Goal: Task Accomplishment & Management: Complete application form

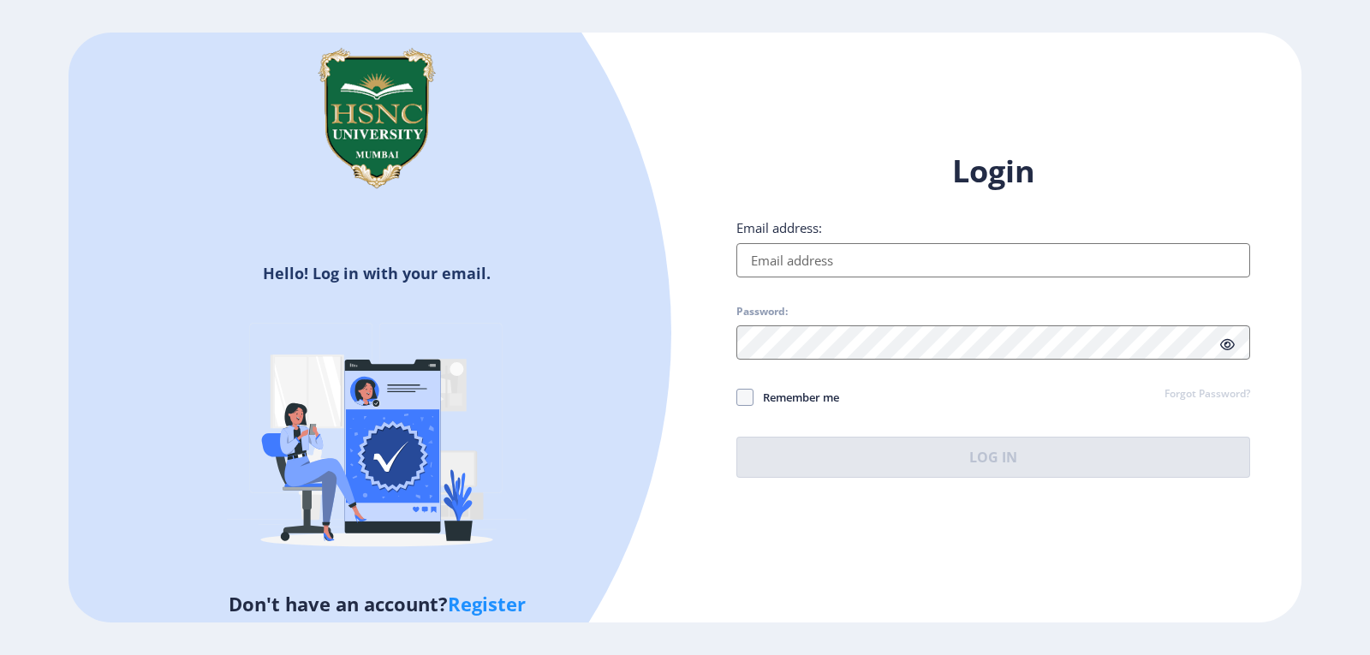
type input "[EMAIL_ADDRESS][DOMAIN_NAME]"
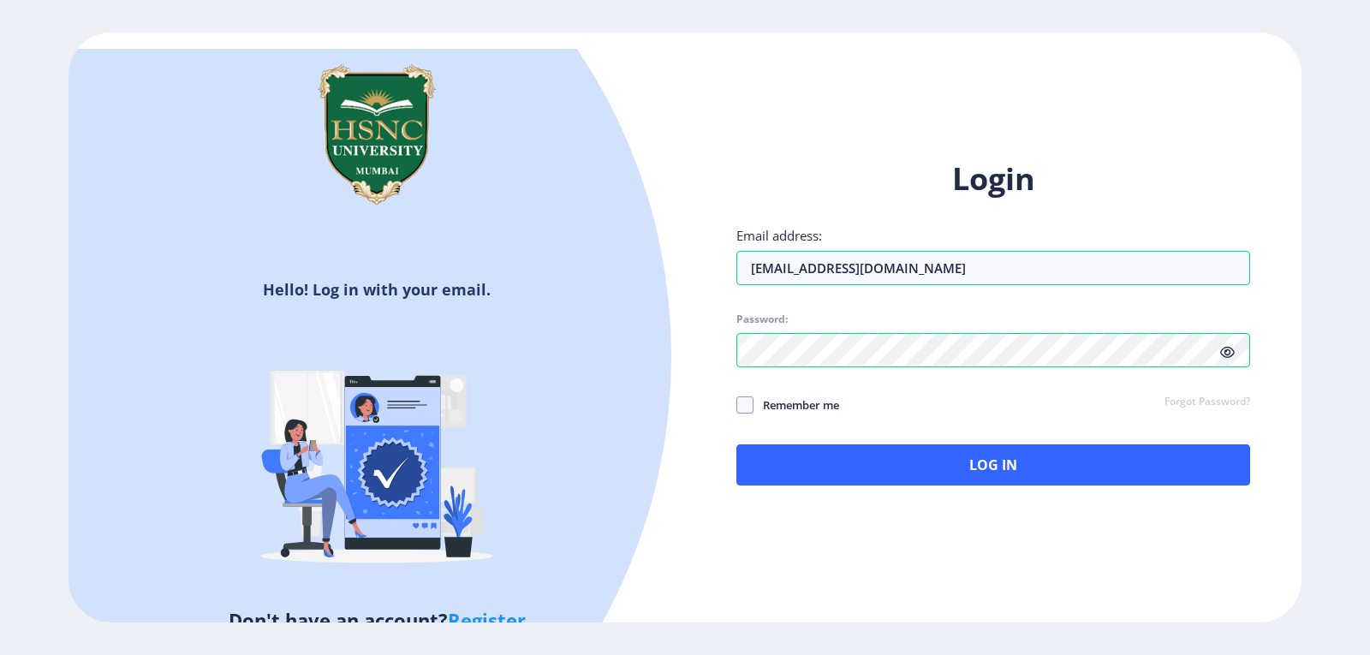
click at [915, 479] on div "Login Email address: [EMAIL_ADDRESS][DOMAIN_NAME] Password: Remember me Forgot …" at bounding box center [993, 336] width 616 height 406
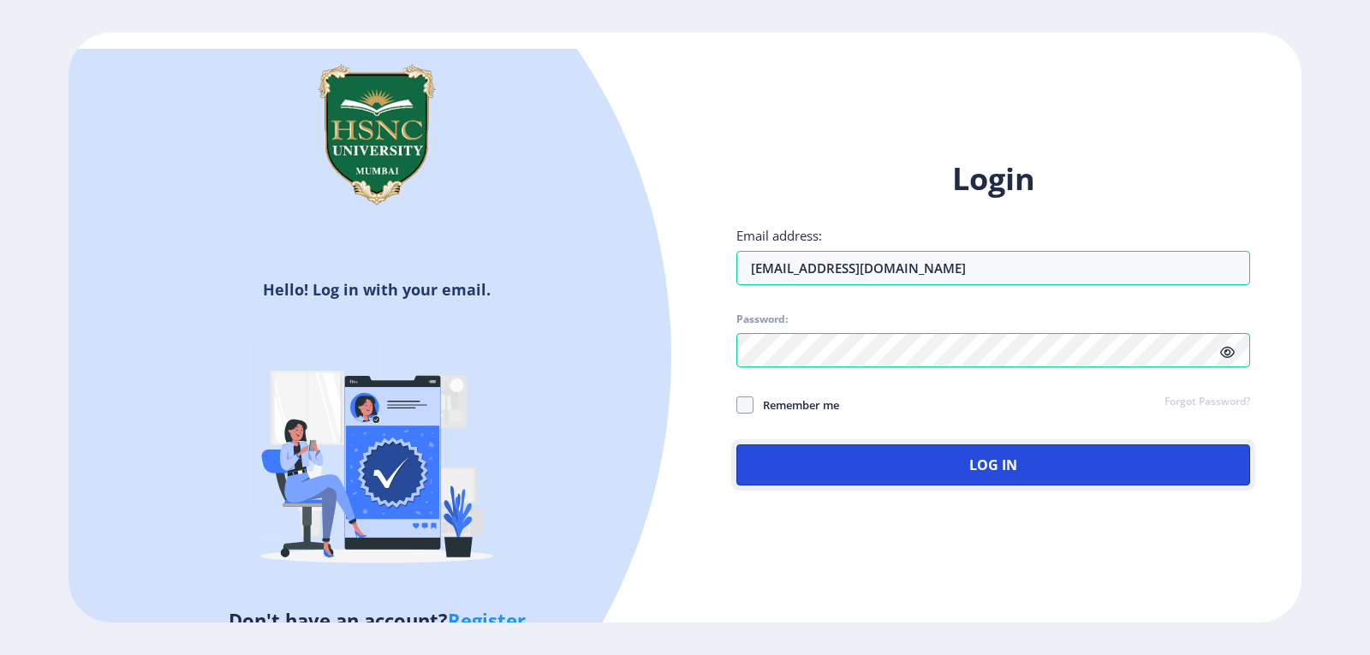
click at [915, 479] on button "Log In" at bounding box center [993, 464] width 514 height 41
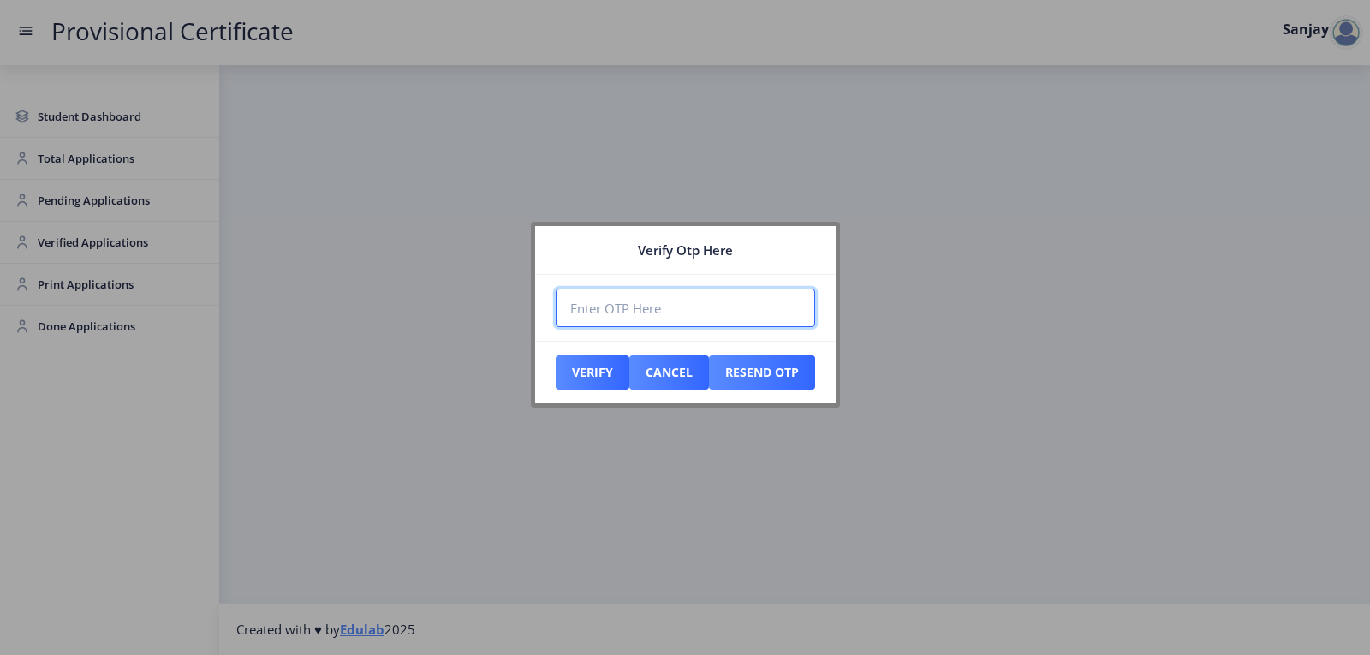
paste input "103445"
type input "103445"
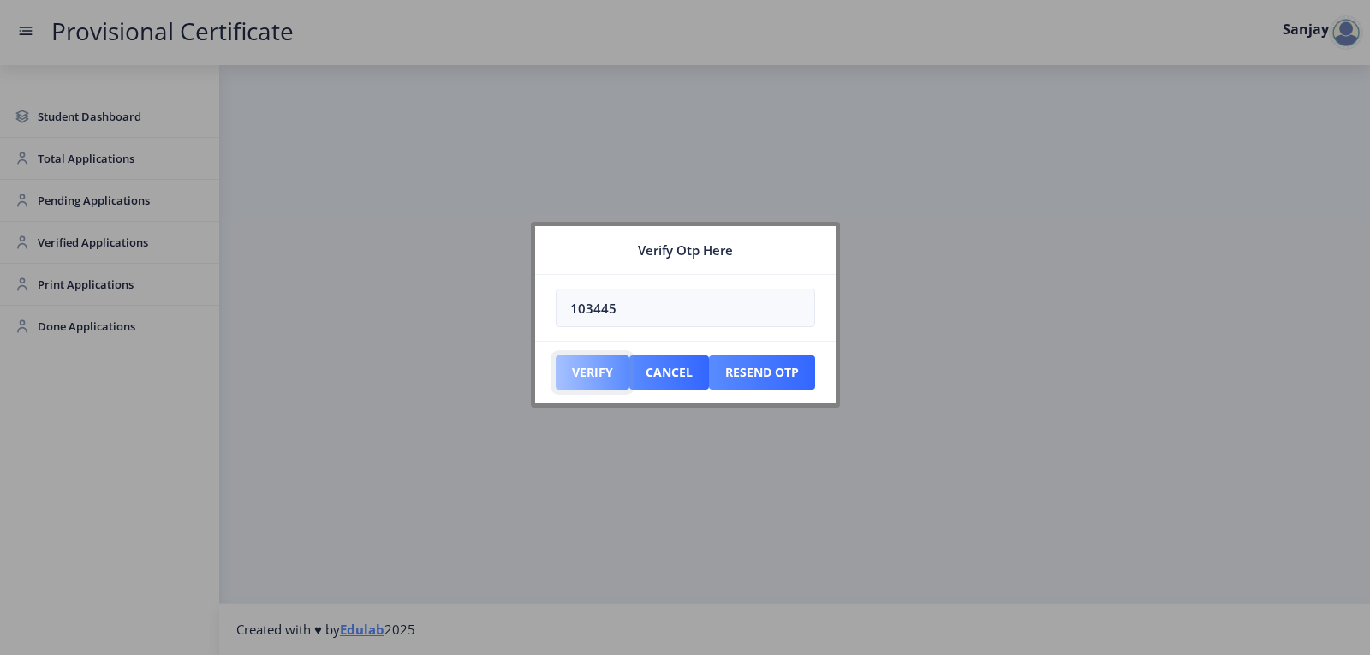
click at [585, 379] on button "Verify" at bounding box center [593, 372] width 74 height 34
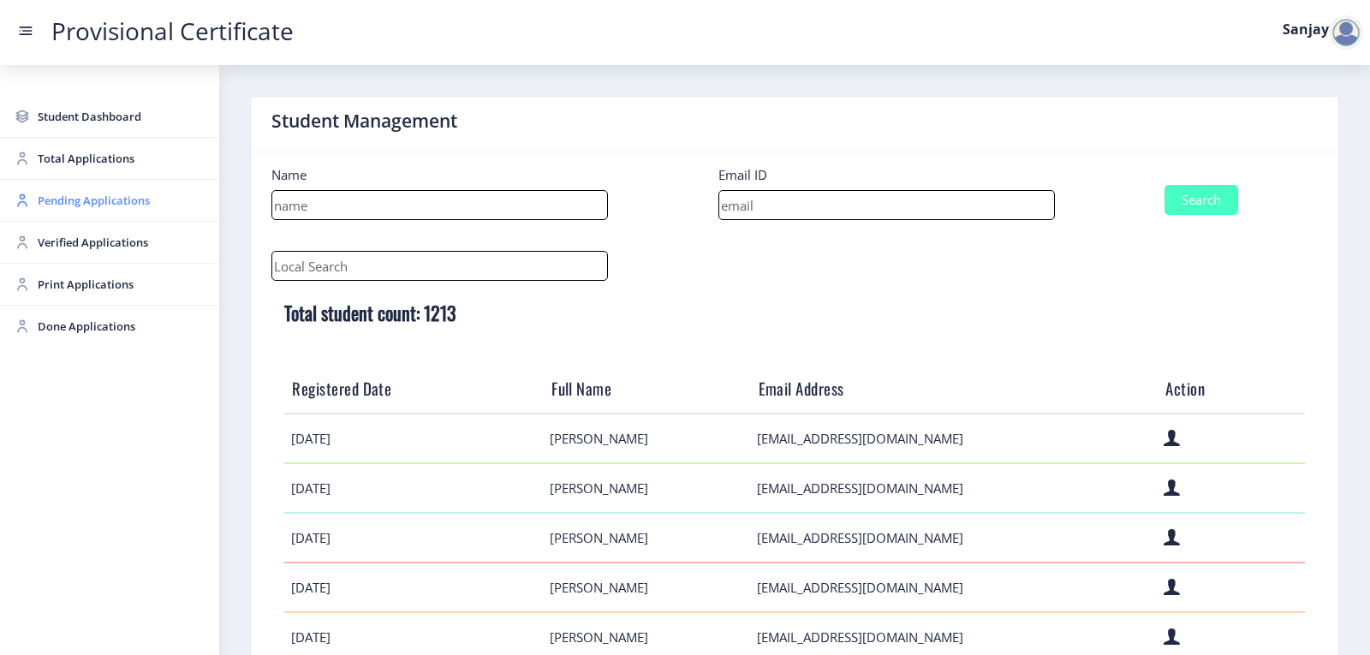
click at [57, 194] on span "Pending Applications" at bounding box center [122, 200] width 168 height 21
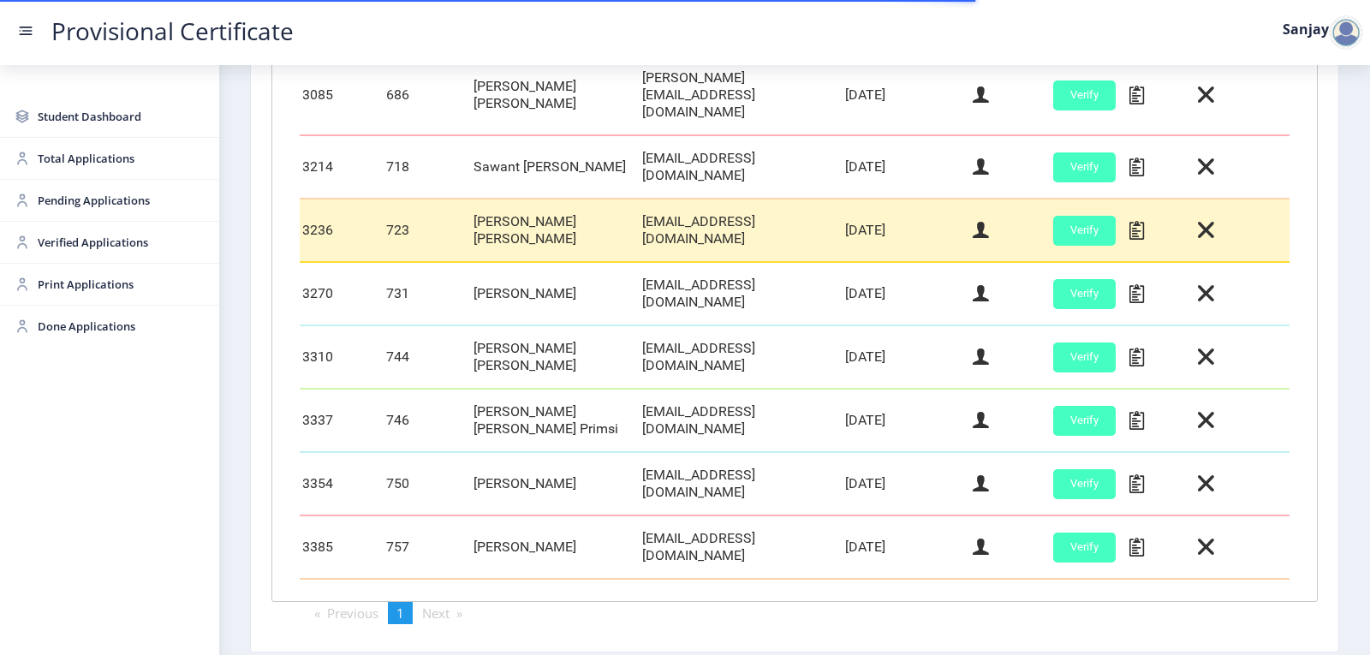
scroll to position [734, 0]
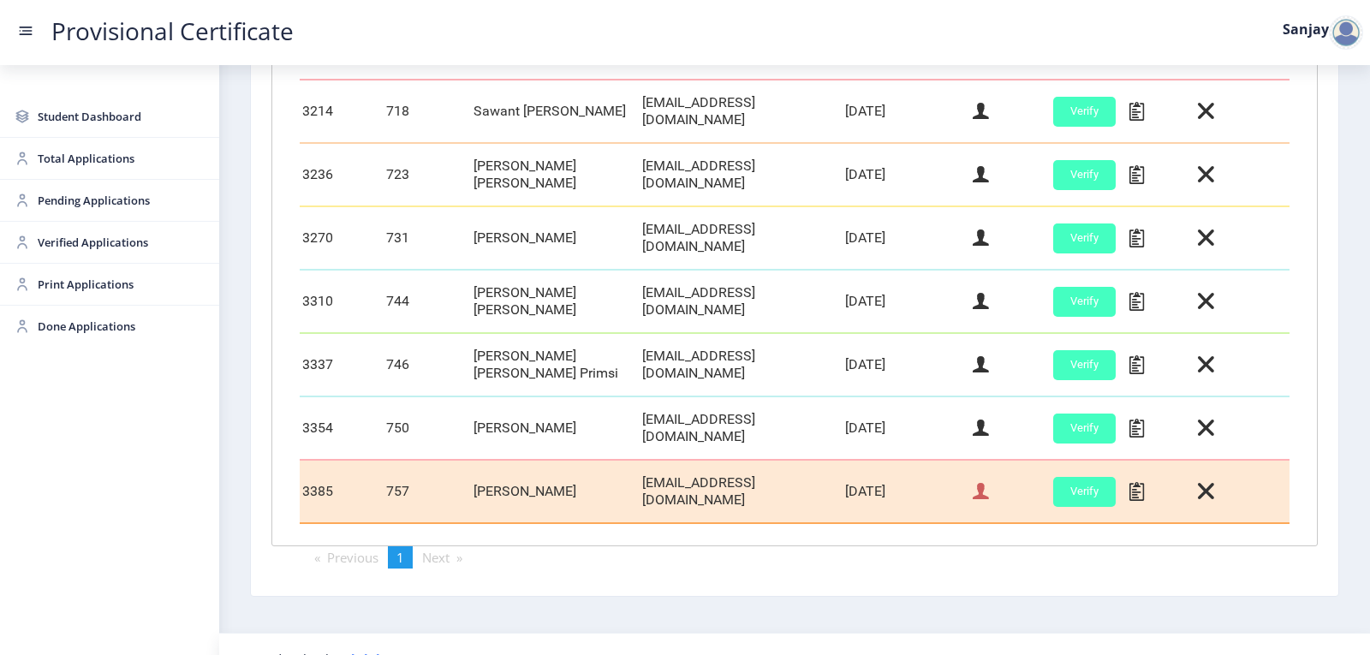
click at [976, 480] on icon at bounding box center [981, 491] width 16 height 22
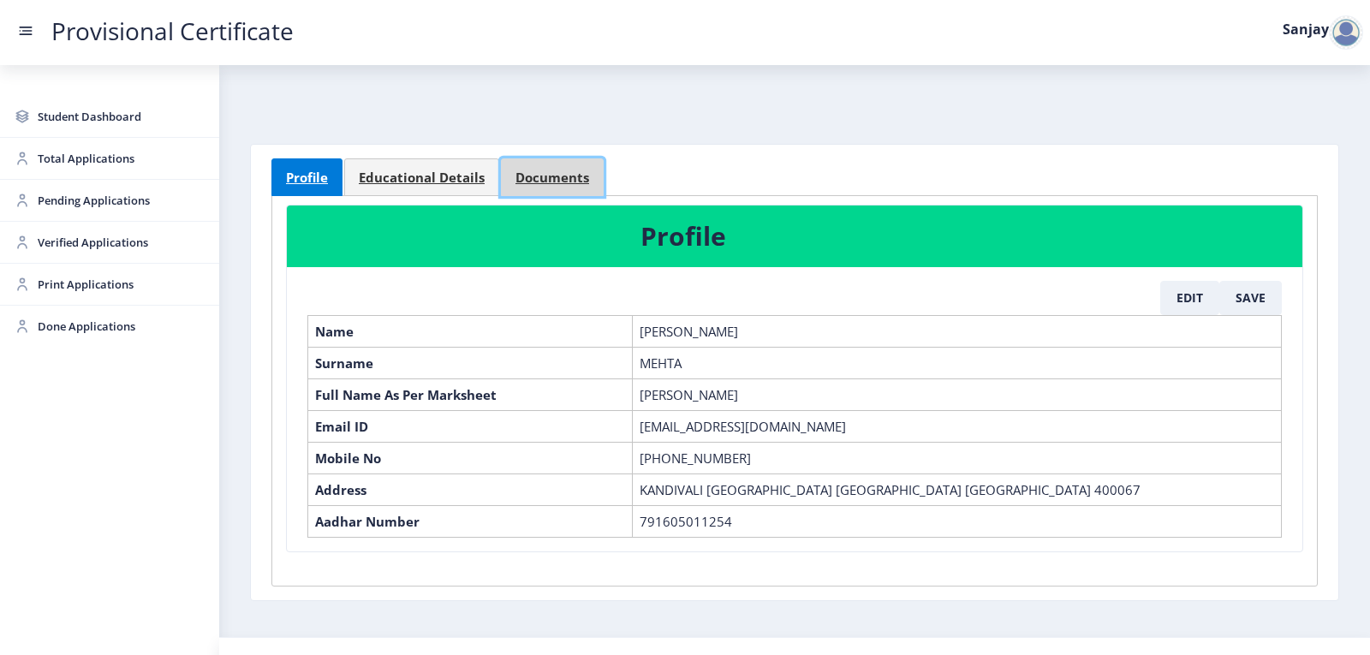
click at [532, 172] on span "Documents" at bounding box center [552, 177] width 74 height 13
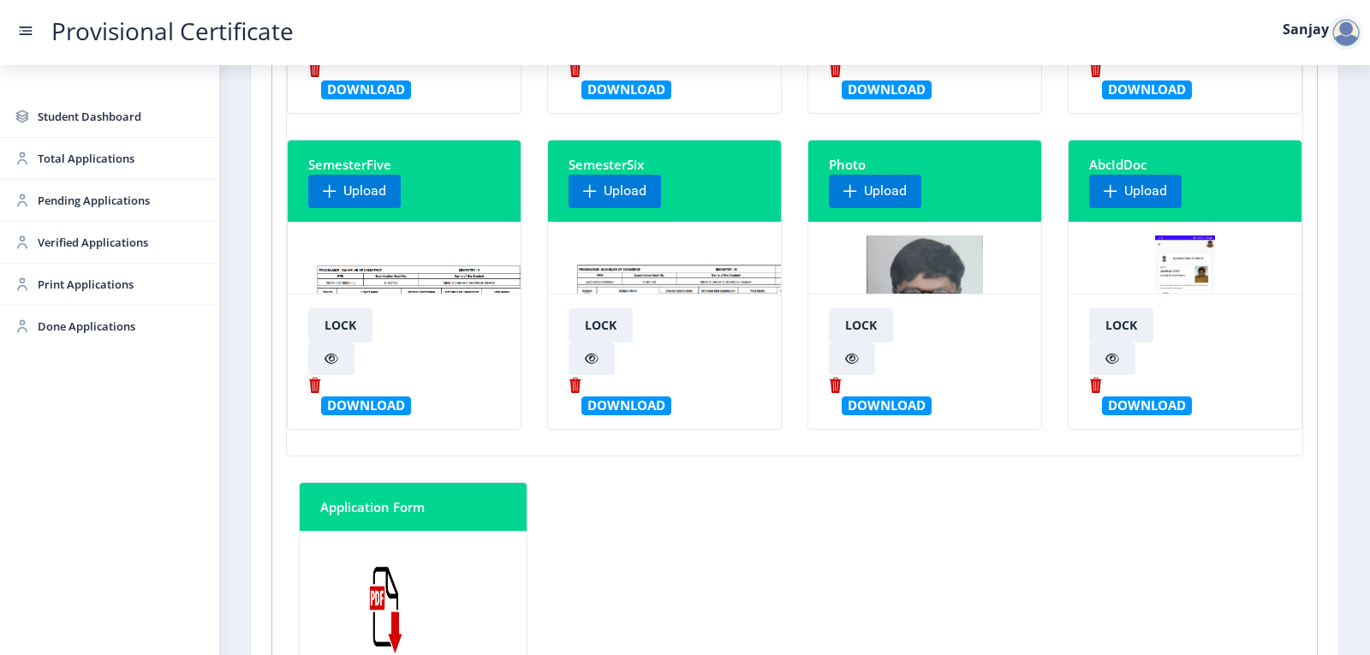
scroll to position [428, 0]
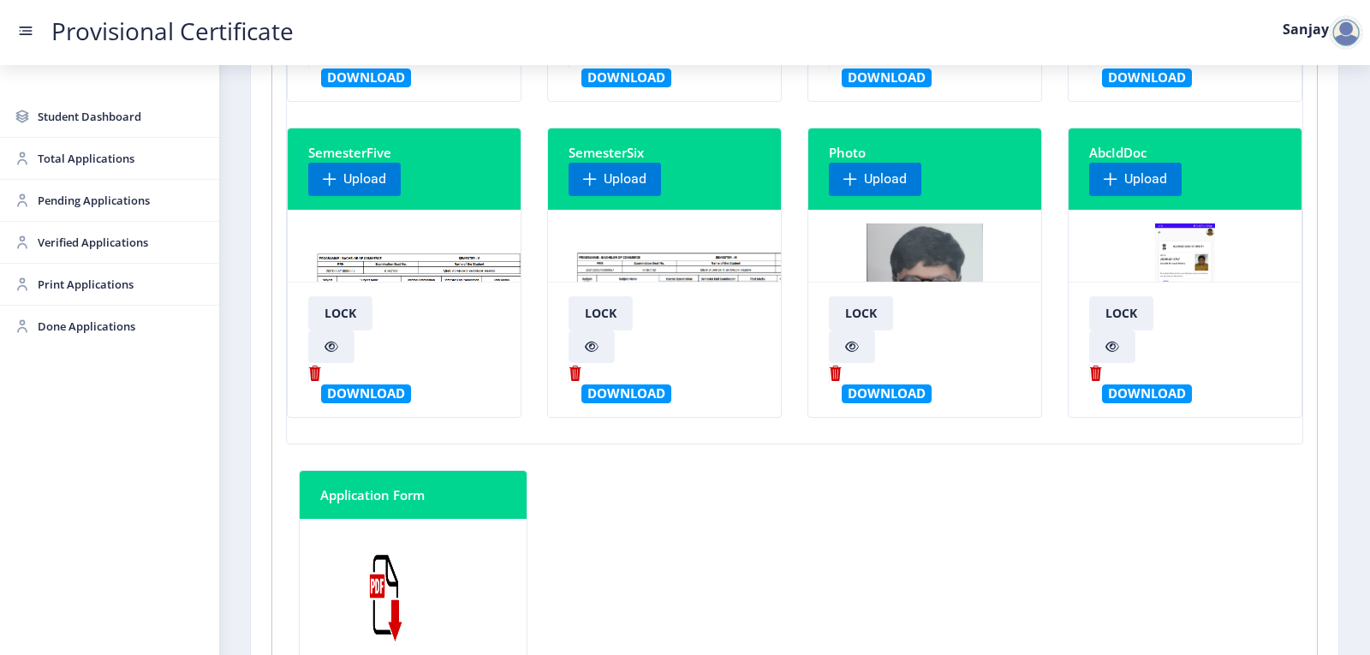
click at [618, 268] on img at bounding box center [712, 287] width 287 height 128
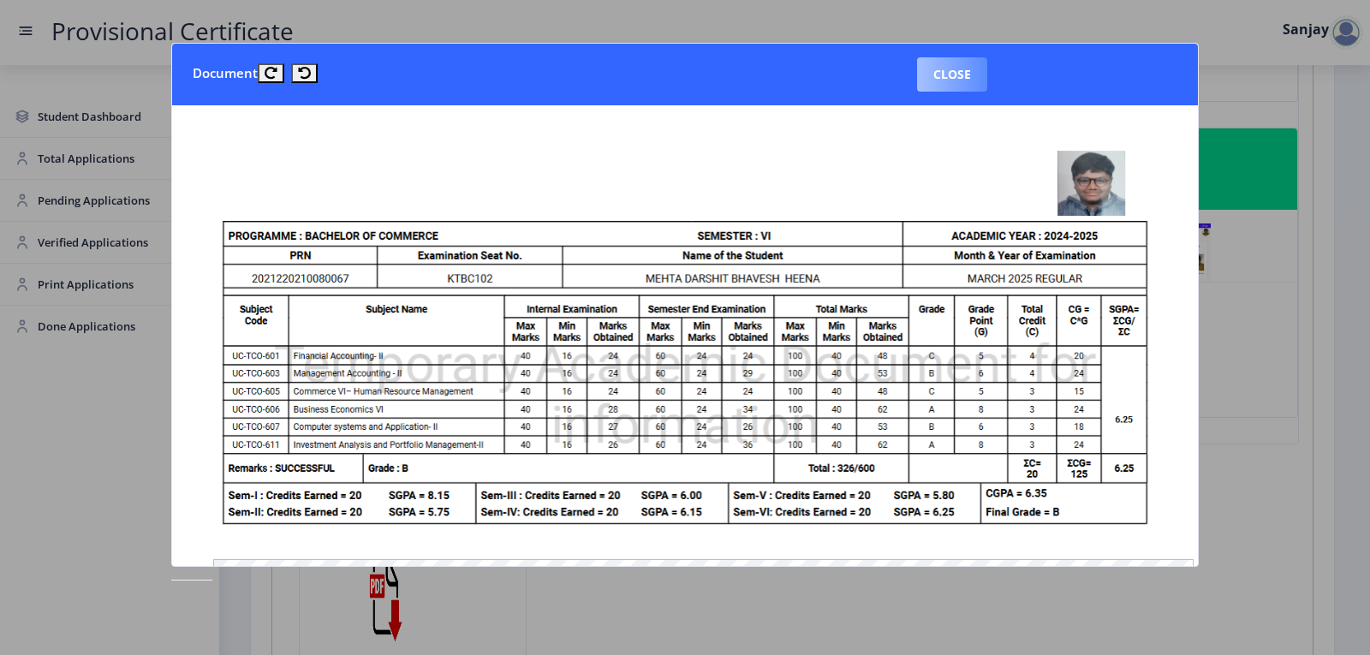
click at [981, 83] on button "Close" at bounding box center [952, 74] width 70 height 34
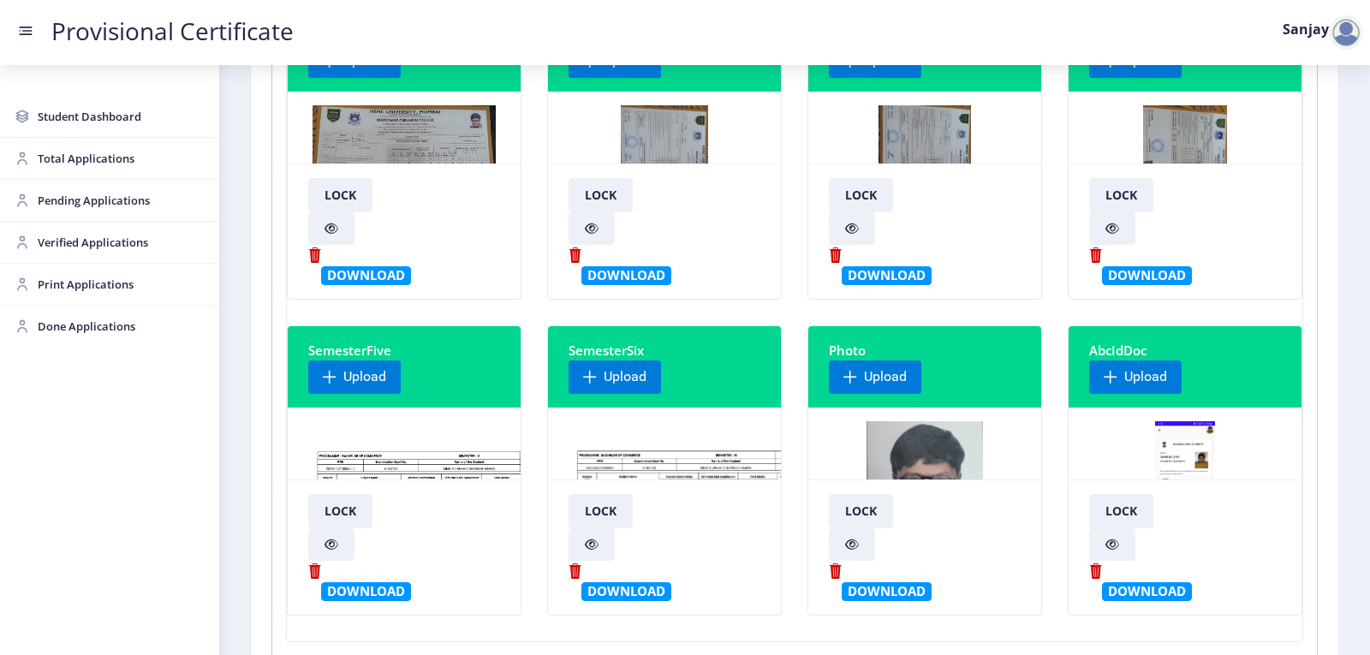
scroll to position [0, 0]
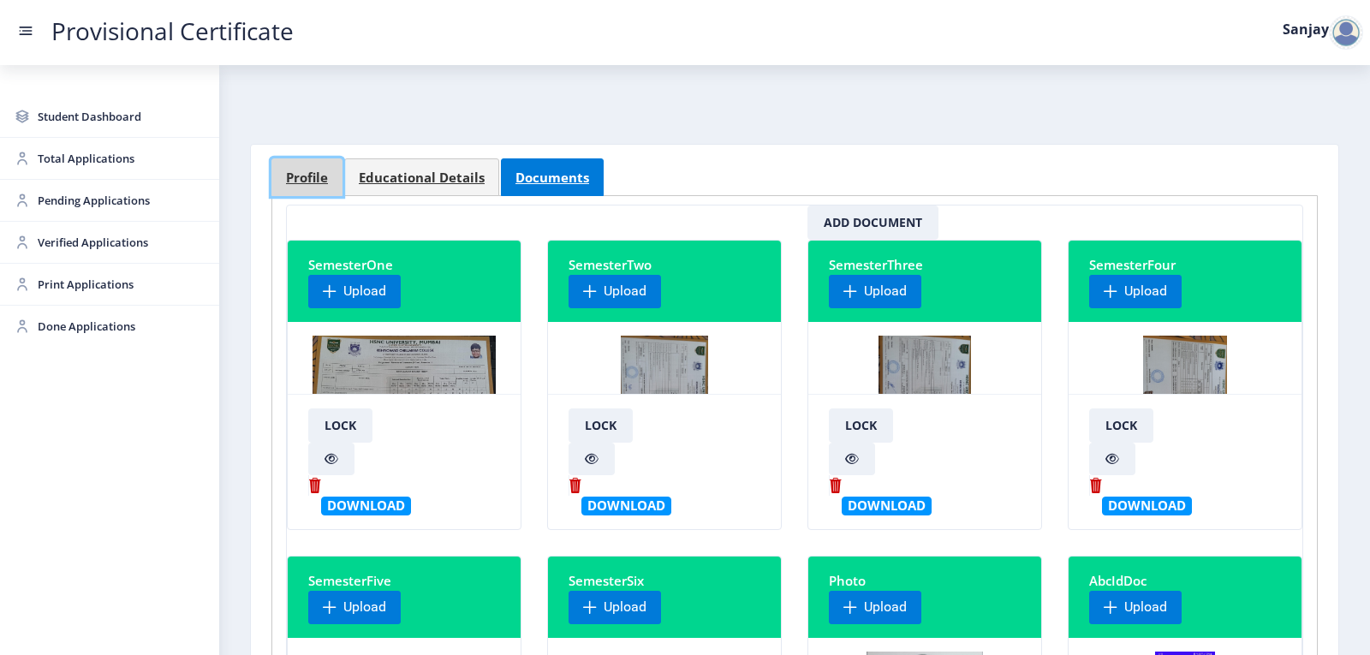
click at [292, 176] on span "Profile" at bounding box center [307, 177] width 42 height 13
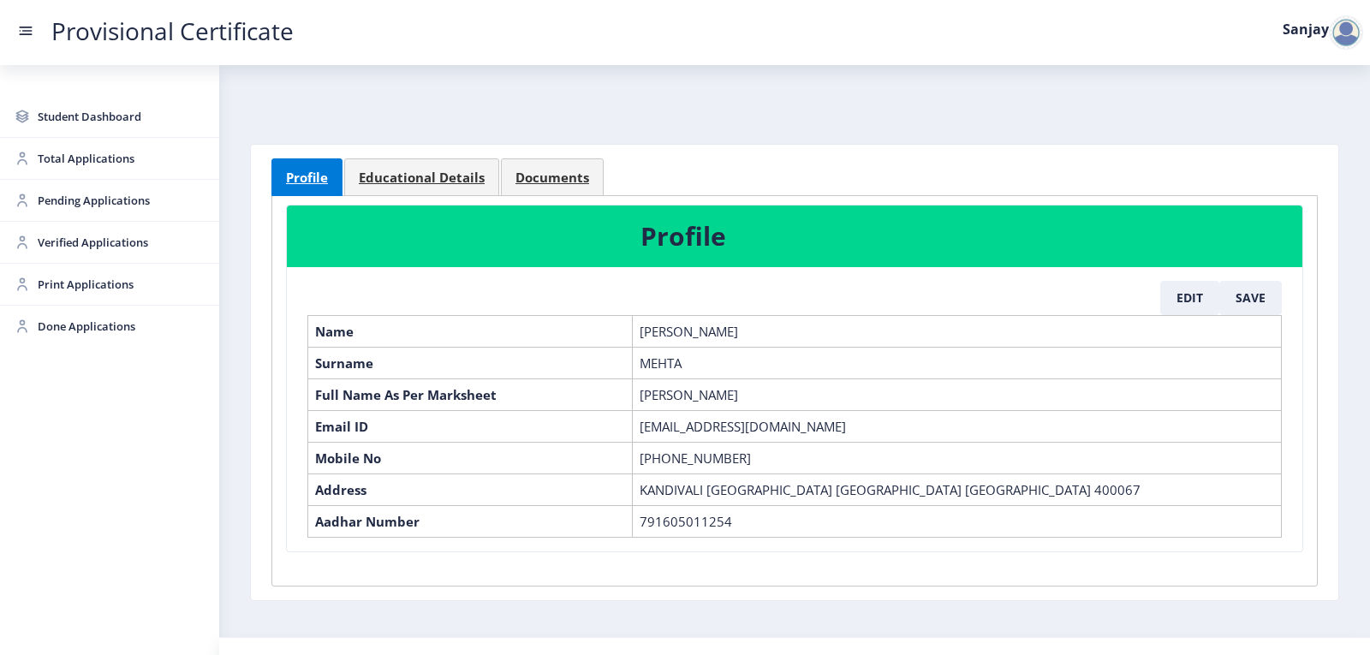
drag, startPoint x: 754, startPoint y: 396, endPoint x: 806, endPoint y: 390, distance: 51.6
click at [806, 390] on td "[PERSON_NAME]" at bounding box center [957, 394] width 649 height 32
click at [865, 381] on td "[PERSON_NAME]" at bounding box center [957, 394] width 649 height 32
drag, startPoint x: 637, startPoint y: 398, endPoint x: 756, endPoint y: 403, distance: 119.1
click at [756, 403] on td "[PERSON_NAME]" at bounding box center [957, 394] width 649 height 32
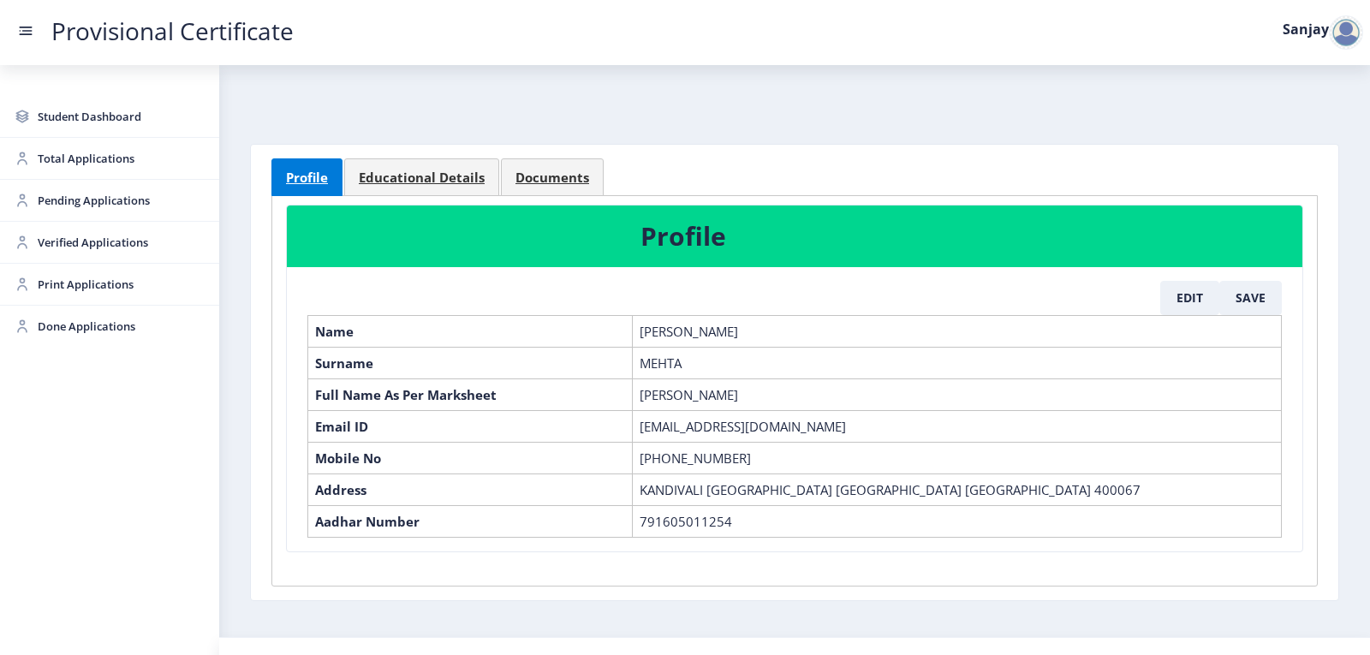
copy td "[PERSON_NAME]"
click at [1188, 302] on button "Edit" at bounding box center [1189, 298] width 59 height 34
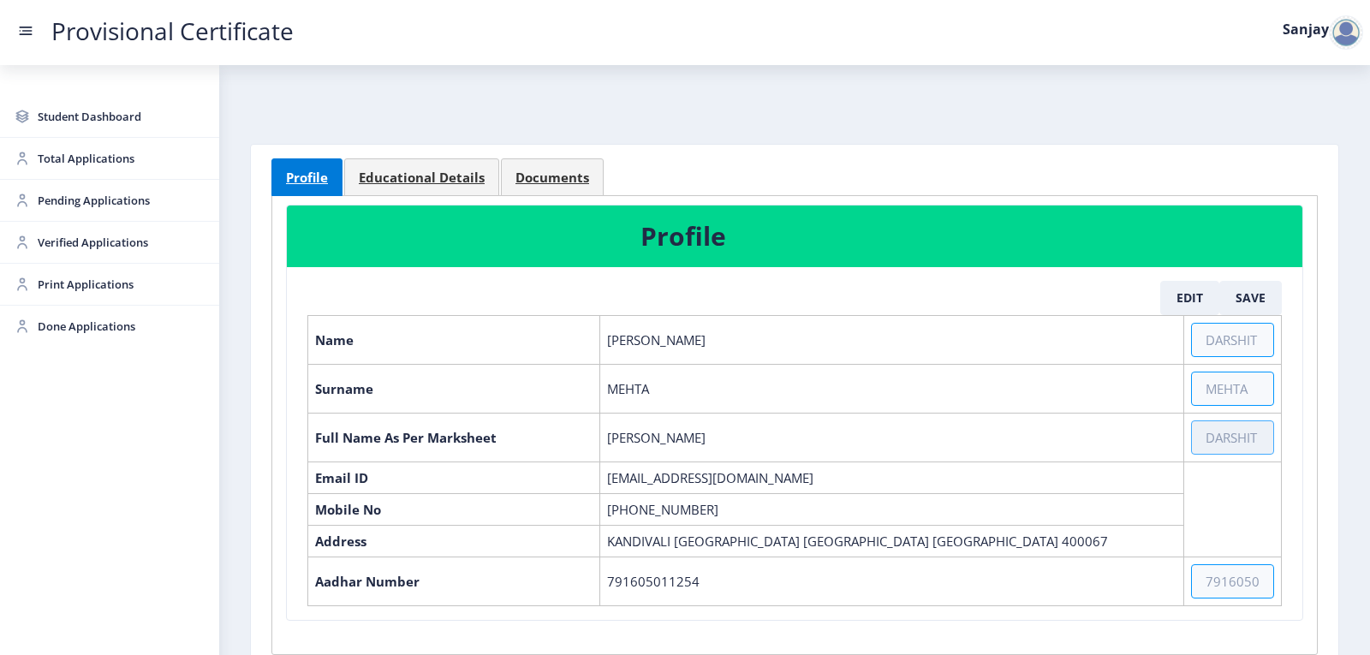
click at [1212, 430] on input "text" at bounding box center [1232, 437] width 83 height 34
paste input "[PERSON_NAME]"
type input "[PERSON_NAME] [PERSON_NAME]"
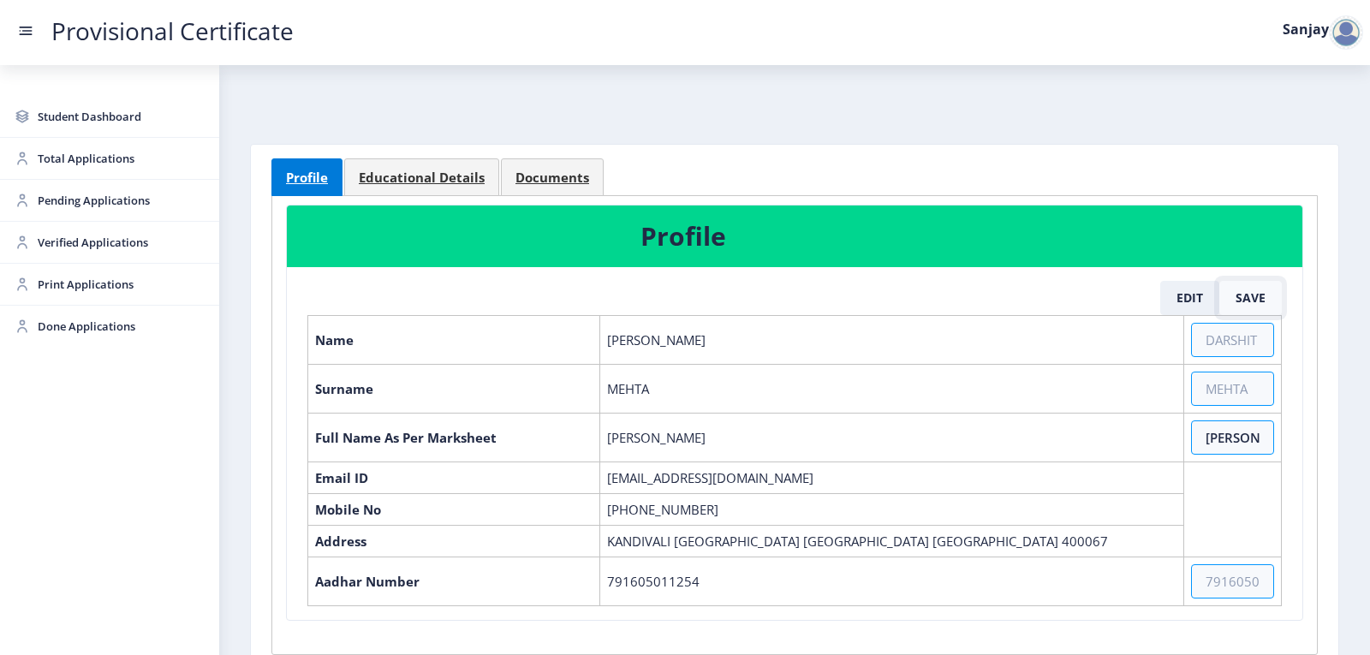
click at [1245, 298] on button "Save" at bounding box center [1250, 298] width 63 height 34
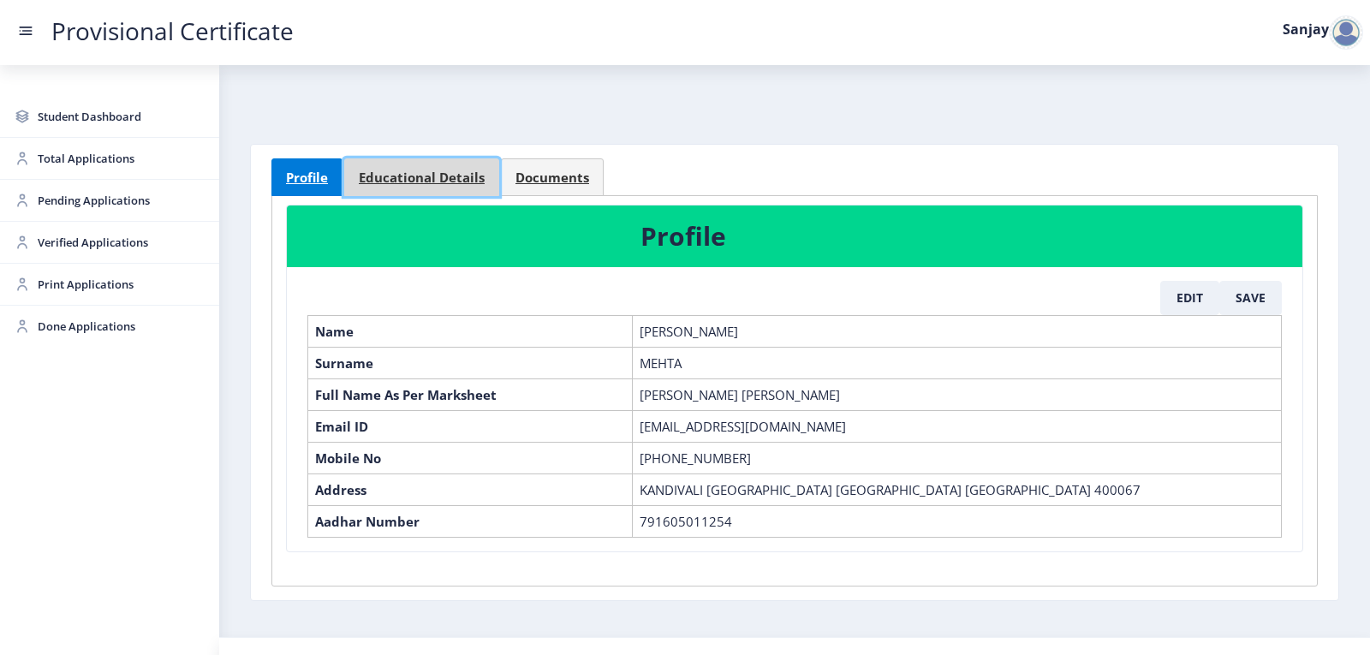
click at [453, 188] on link "Educational Details" at bounding box center [421, 177] width 155 height 38
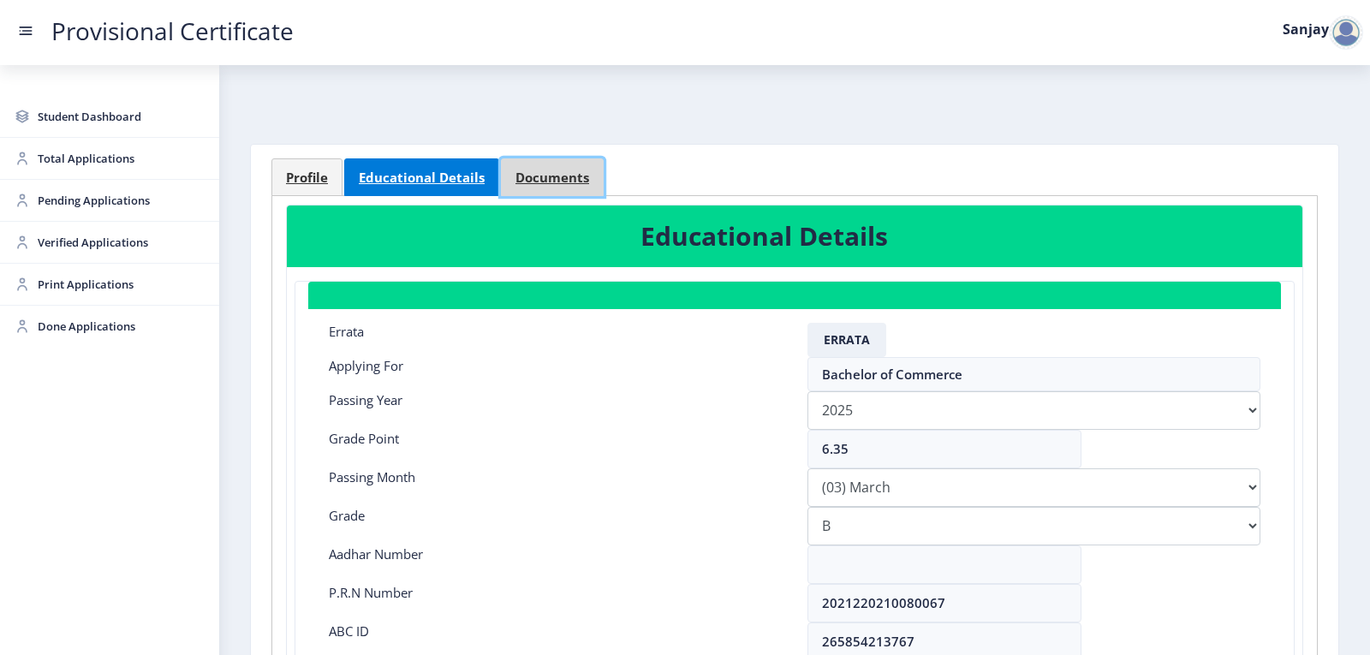
click at [545, 184] on span "Documents" at bounding box center [552, 177] width 74 height 13
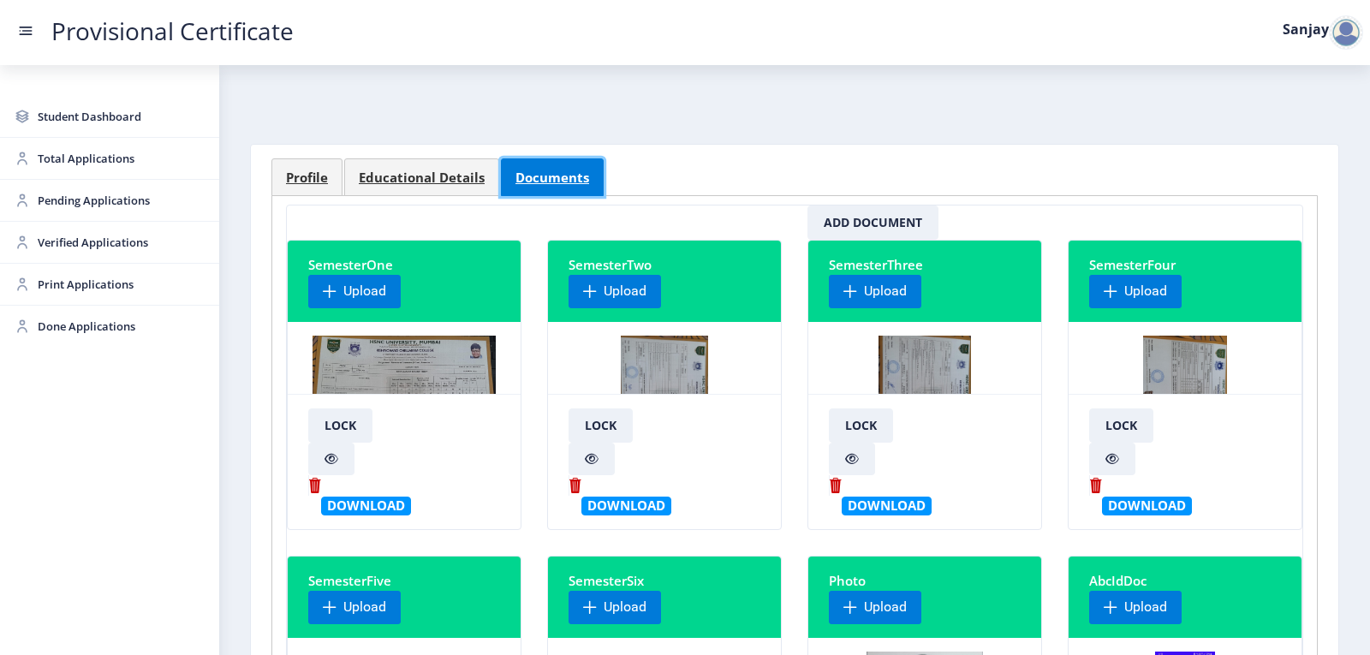
scroll to position [514, 0]
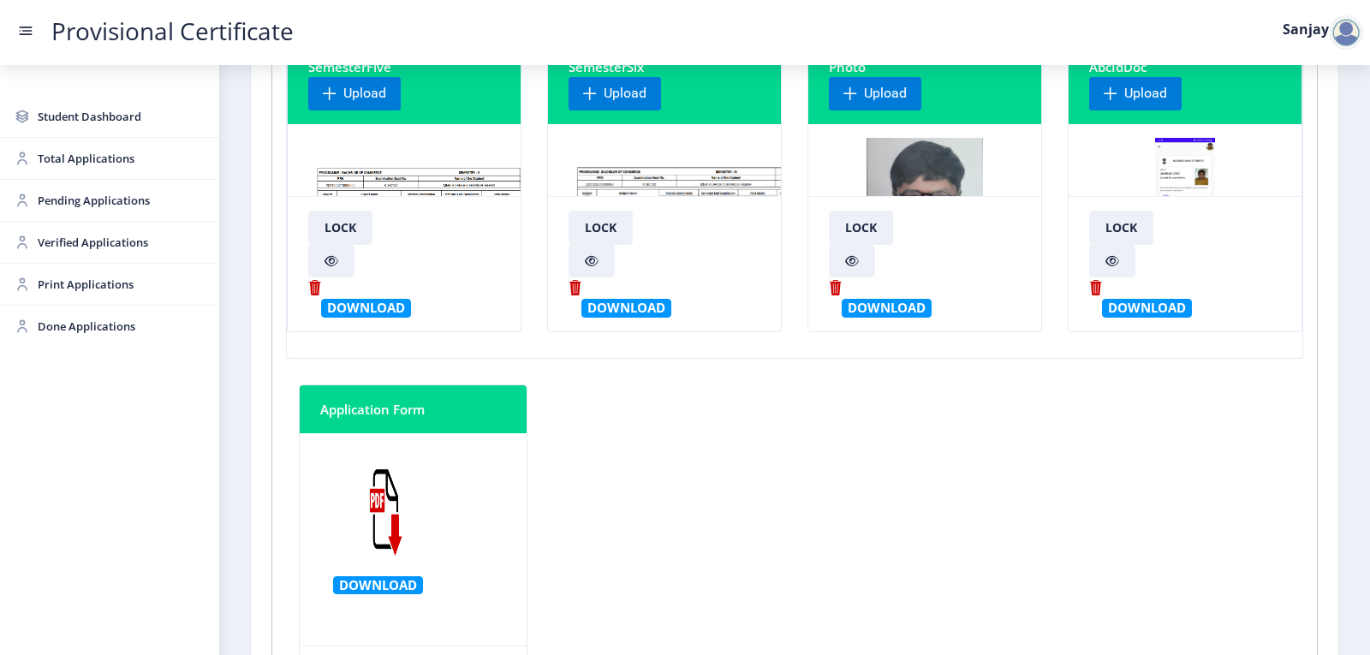
click at [695, 174] on img at bounding box center [712, 202] width 287 height 128
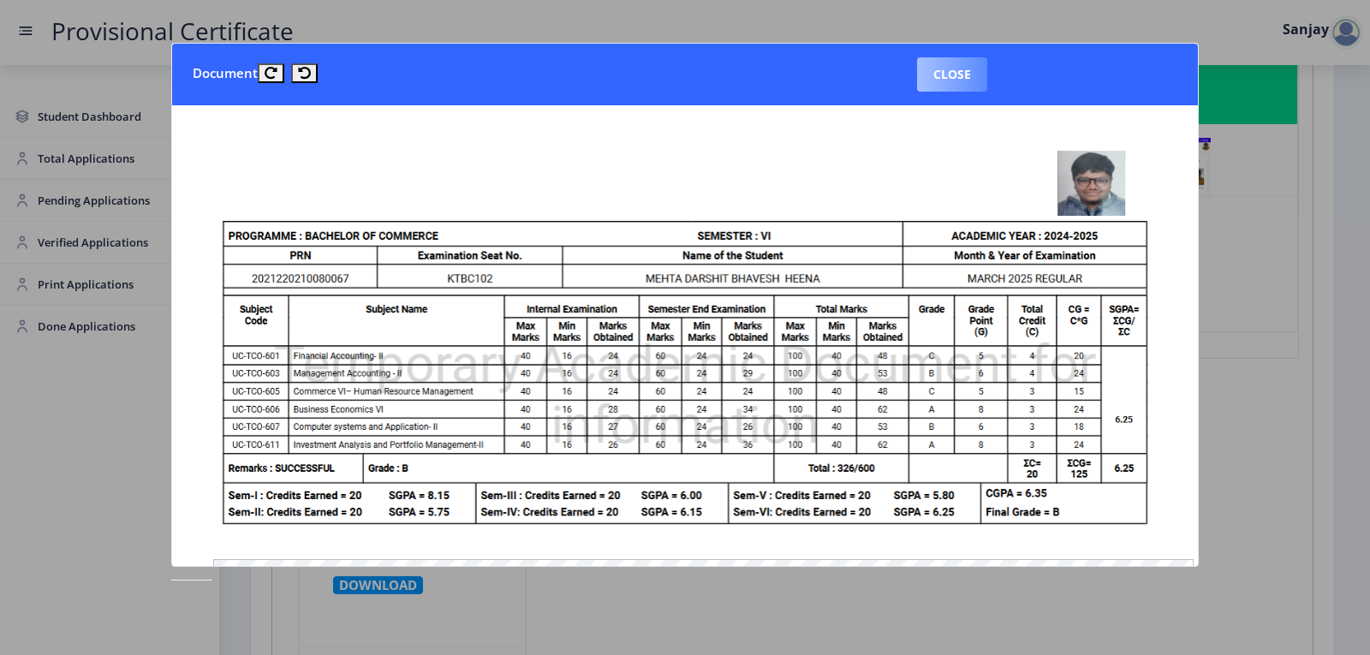
click at [970, 79] on button "Close" at bounding box center [952, 74] width 70 height 34
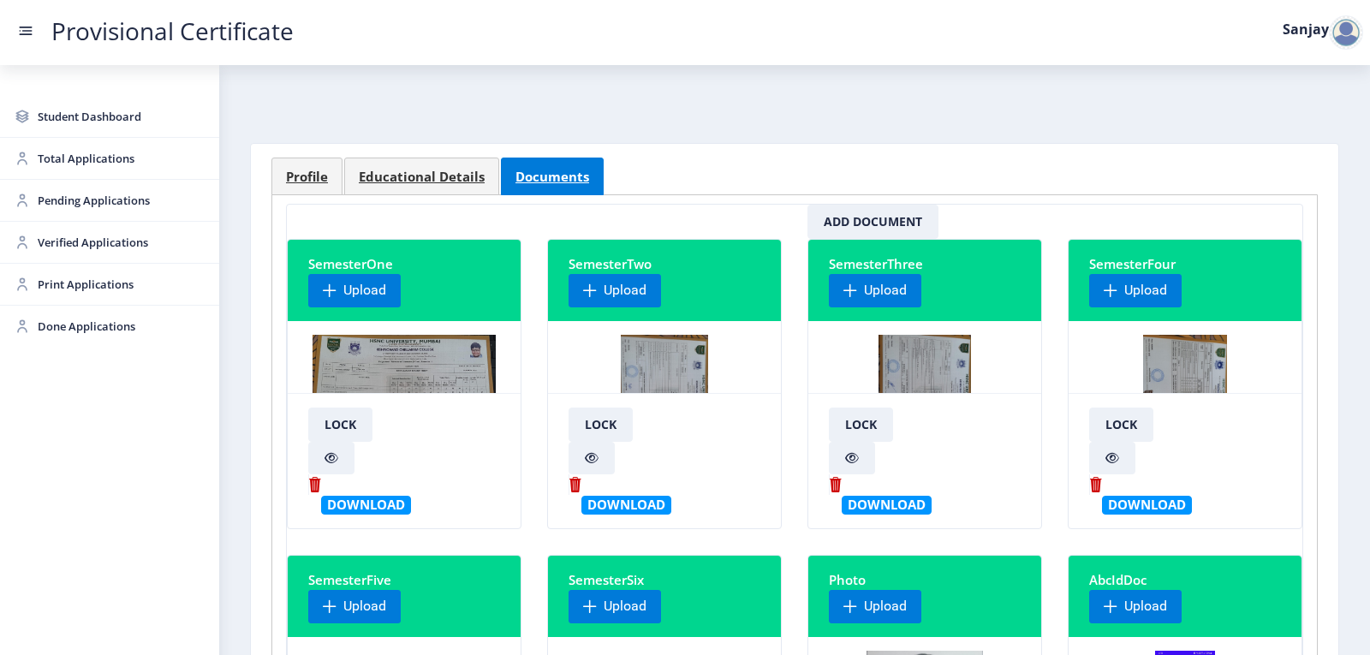
scroll to position [0, 0]
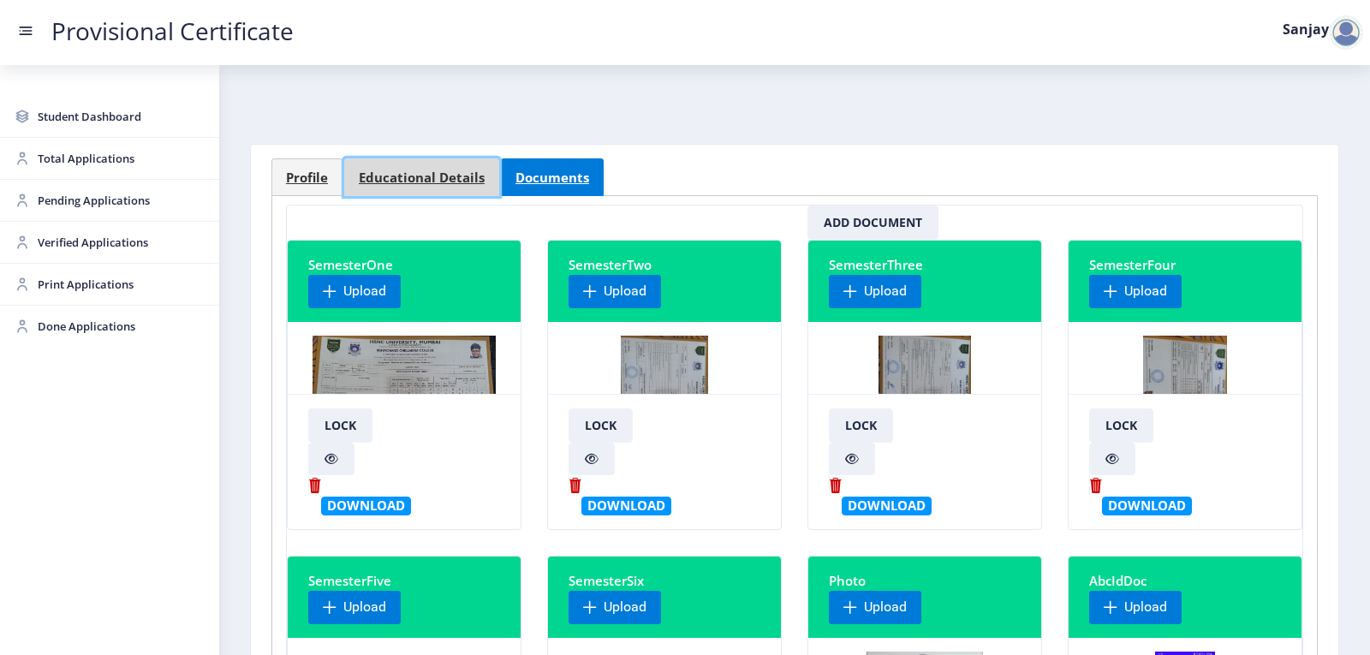
click at [443, 184] on span "Educational Details" at bounding box center [422, 177] width 126 height 13
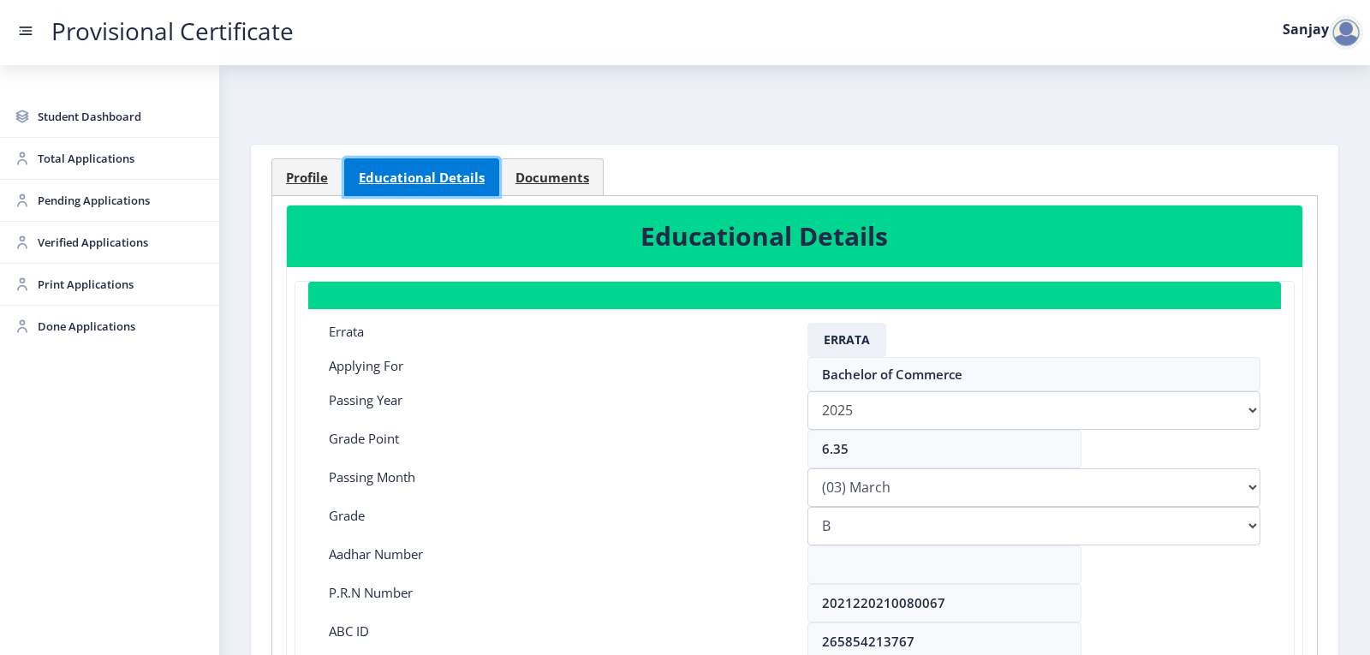
scroll to position [86, 0]
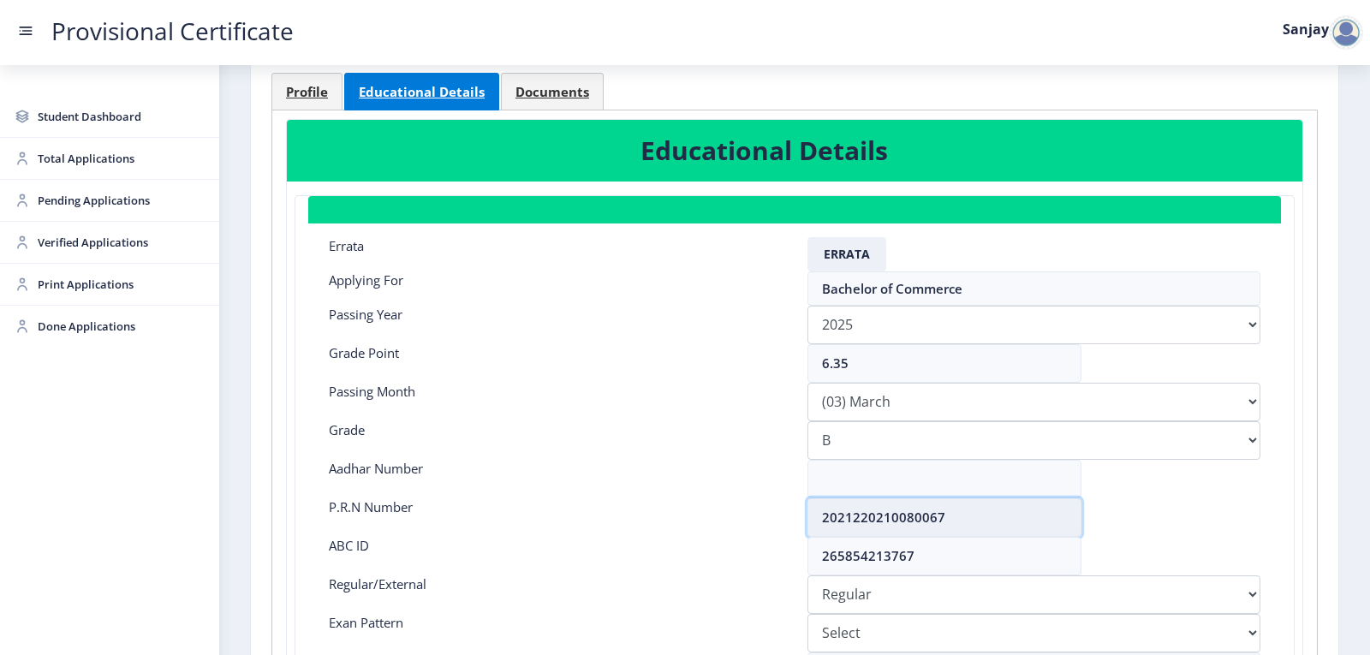
drag, startPoint x: 823, startPoint y: 515, endPoint x: 1058, endPoint y: 517, distance: 235.5
click at [1058, 517] on input "2021220210080067" at bounding box center [944, 517] width 274 height 39
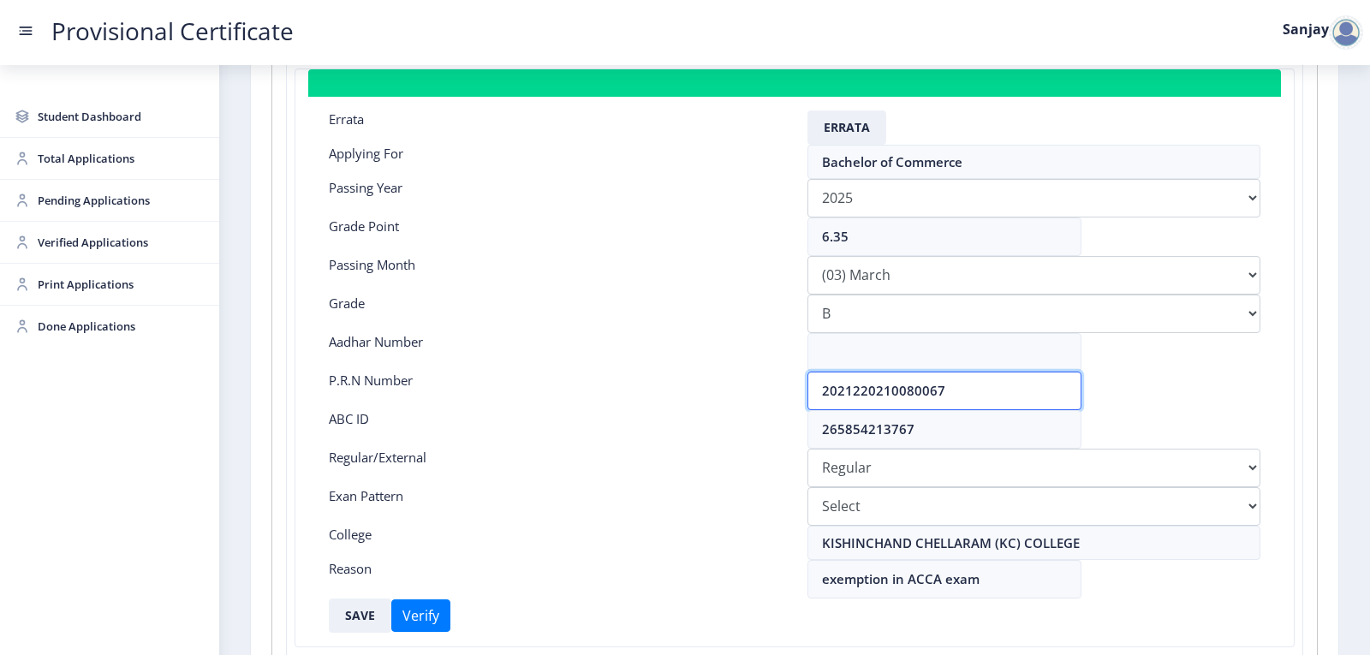
scroll to position [257, 0]
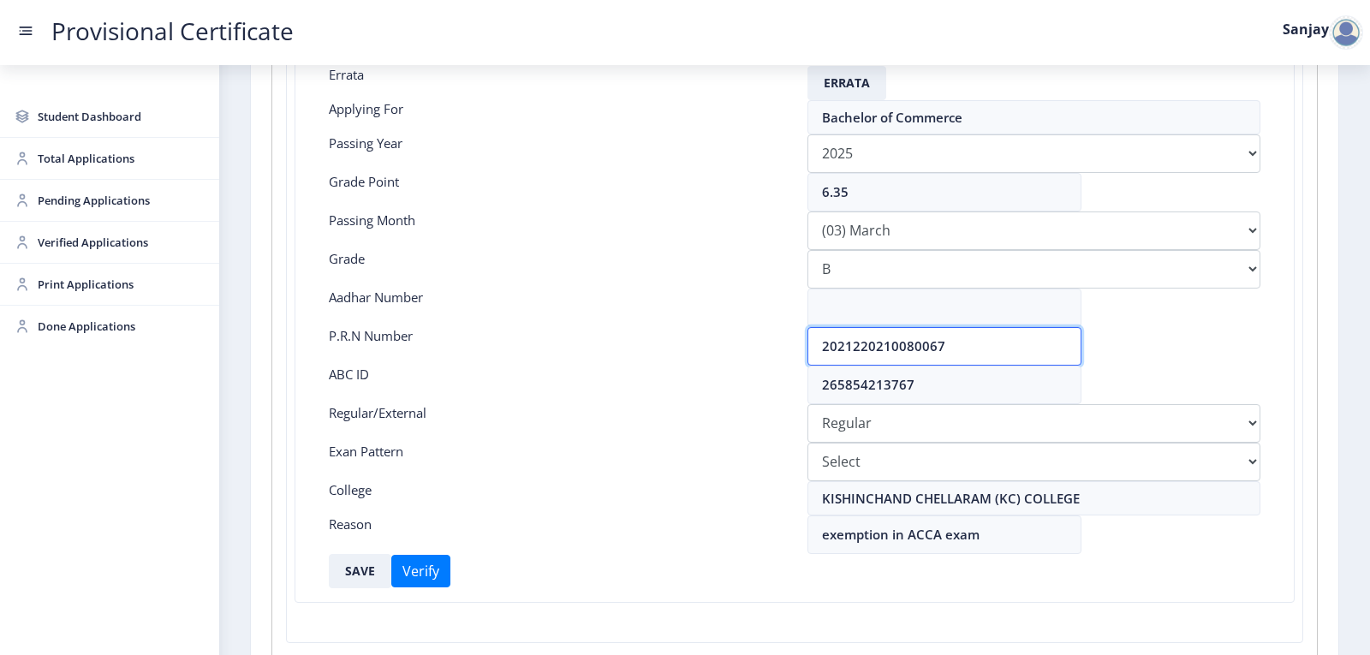
drag, startPoint x: 963, startPoint y: 346, endPoint x: 712, endPoint y: 351, distance: 251.8
click at [712, 351] on div "P.R.N Number 2021220210080067" at bounding box center [794, 346] width 957 height 39
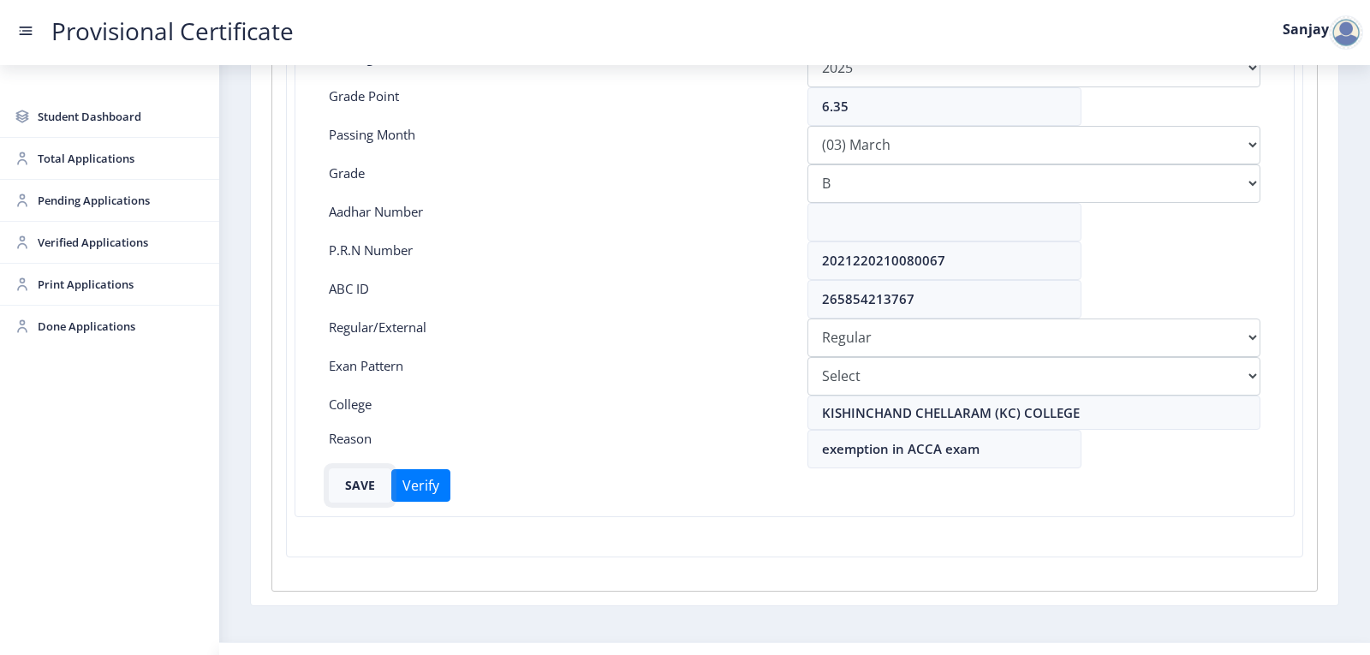
click at [353, 481] on button "SAVE" at bounding box center [360, 485] width 63 height 34
click at [95, 206] on span "Pending Applications" at bounding box center [122, 200] width 168 height 21
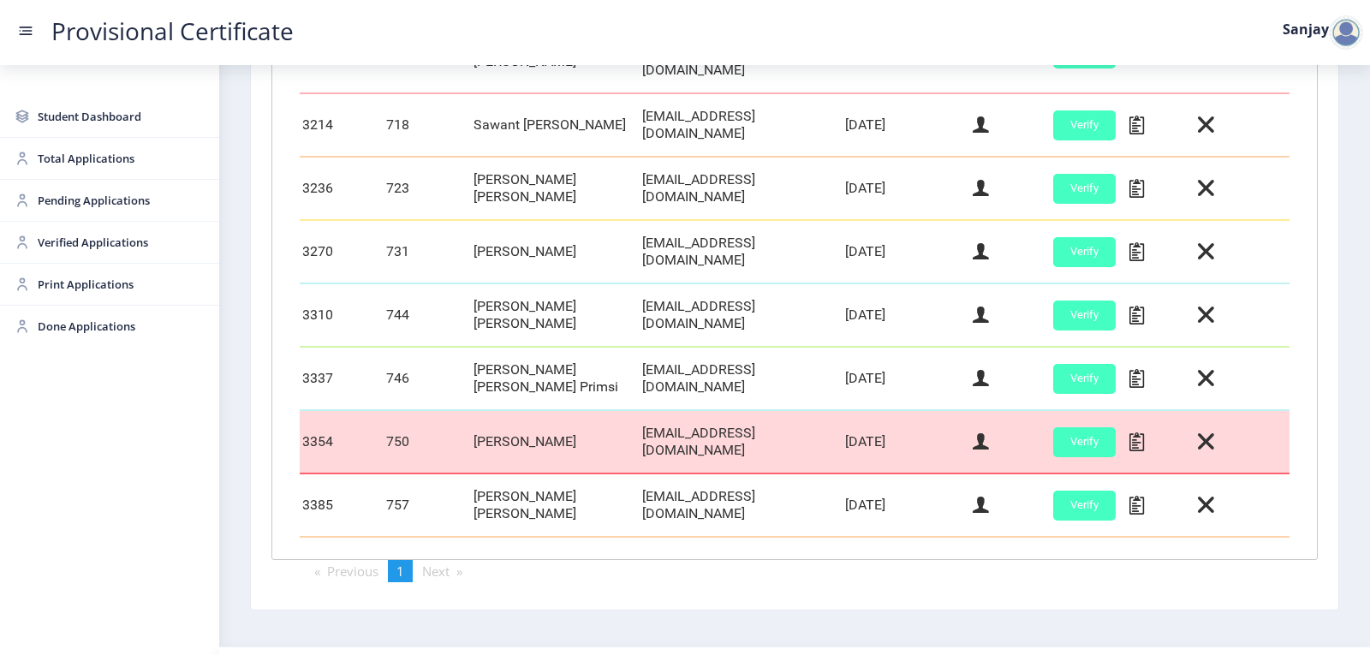
scroll to position [734, 0]
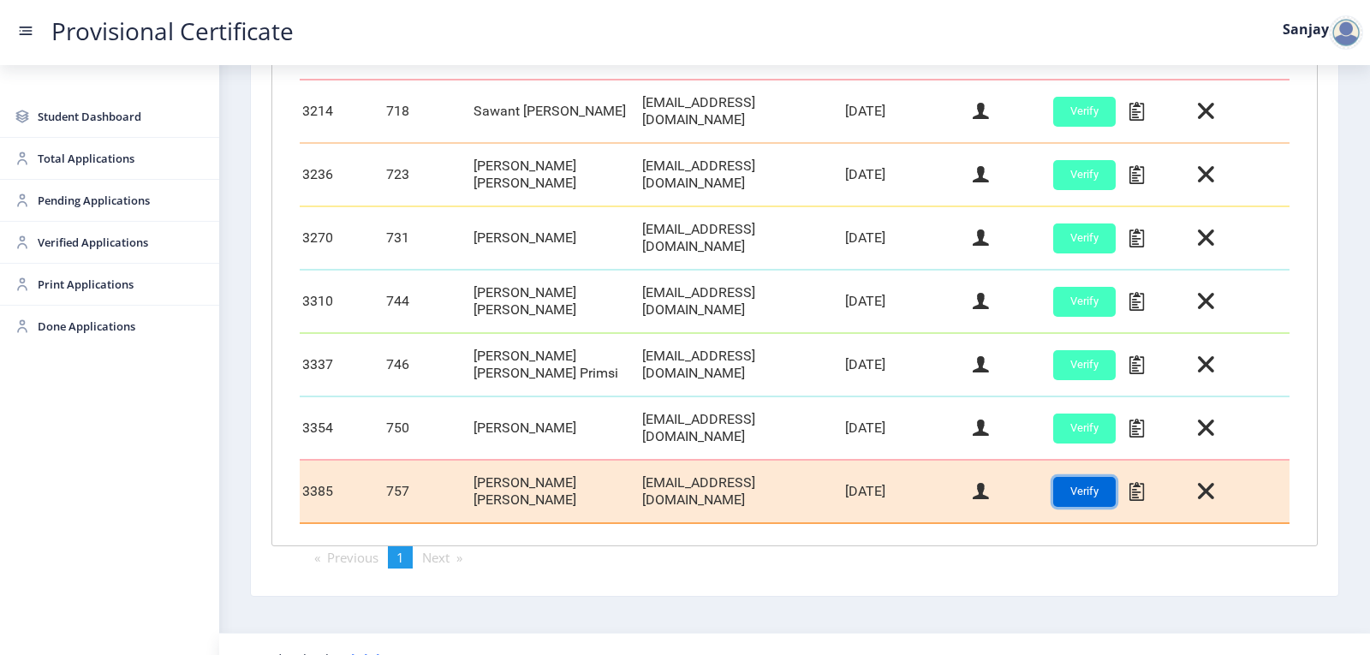
click at [1059, 477] on button "Verify" at bounding box center [1084, 492] width 63 height 30
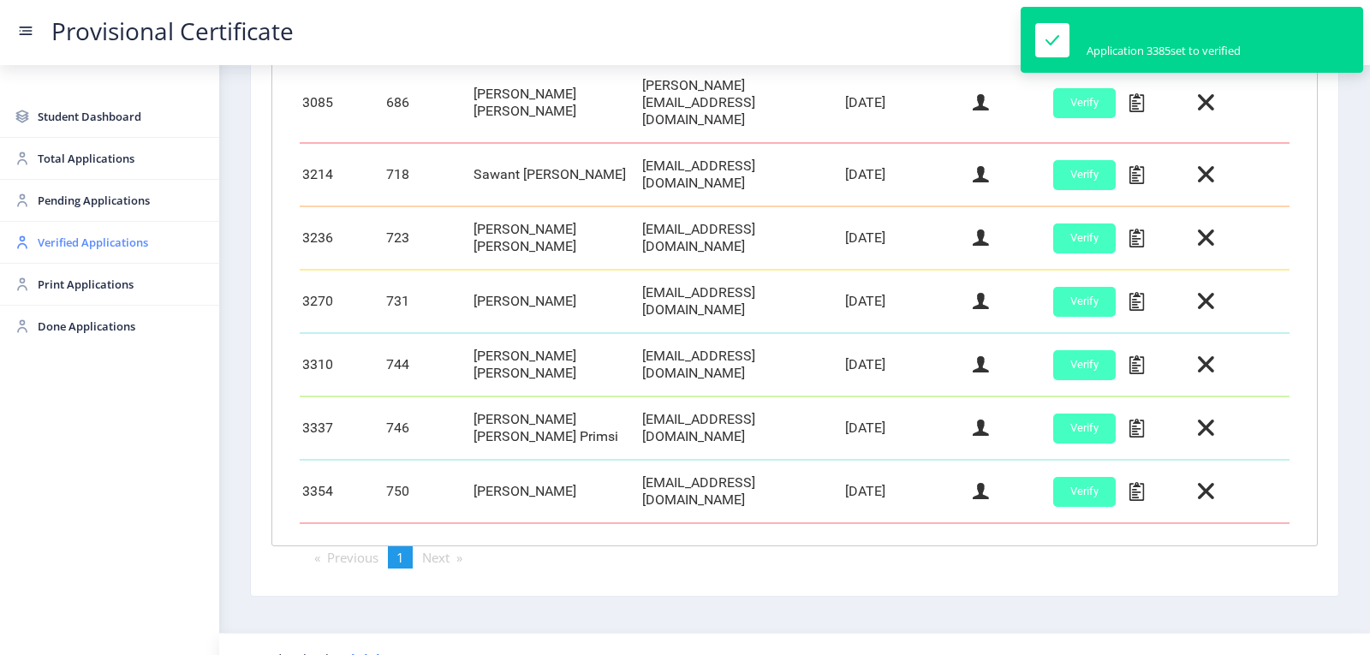
click at [69, 242] on span "Verified Applications" at bounding box center [122, 242] width 168 height 21
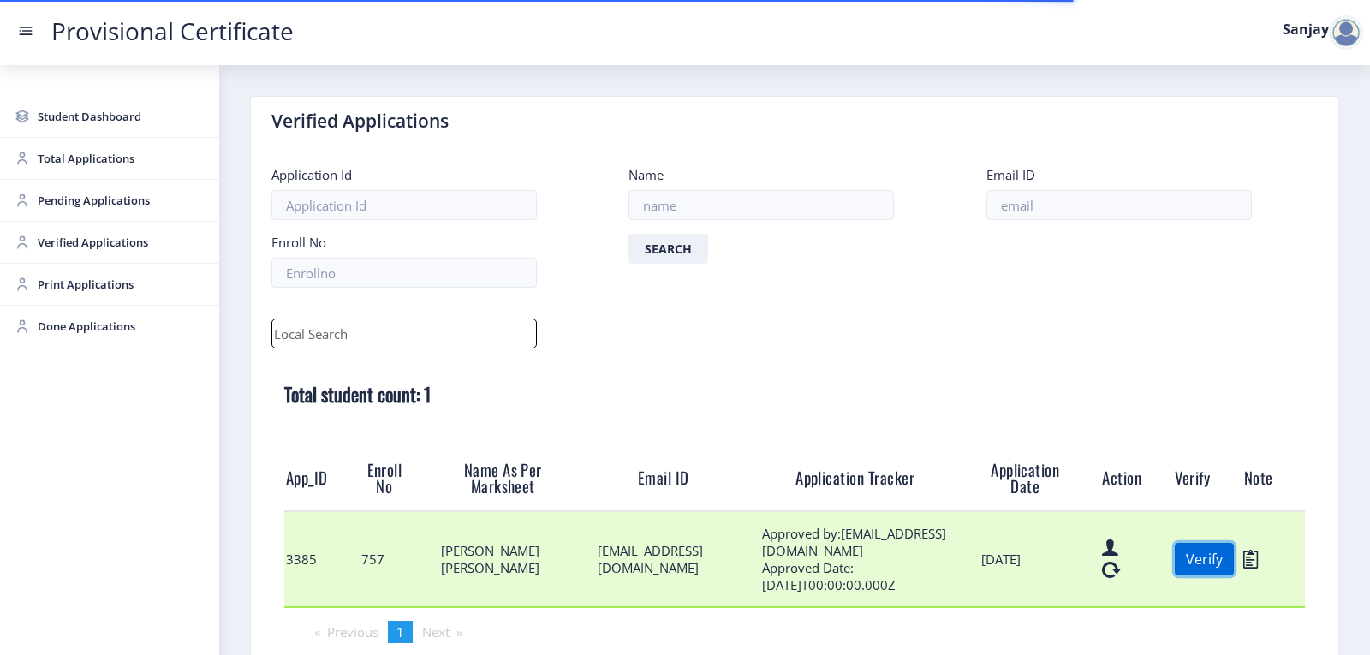
click at [1188, 560] on button "Verify" at bounding box center [1204, 559] width 59 height 33
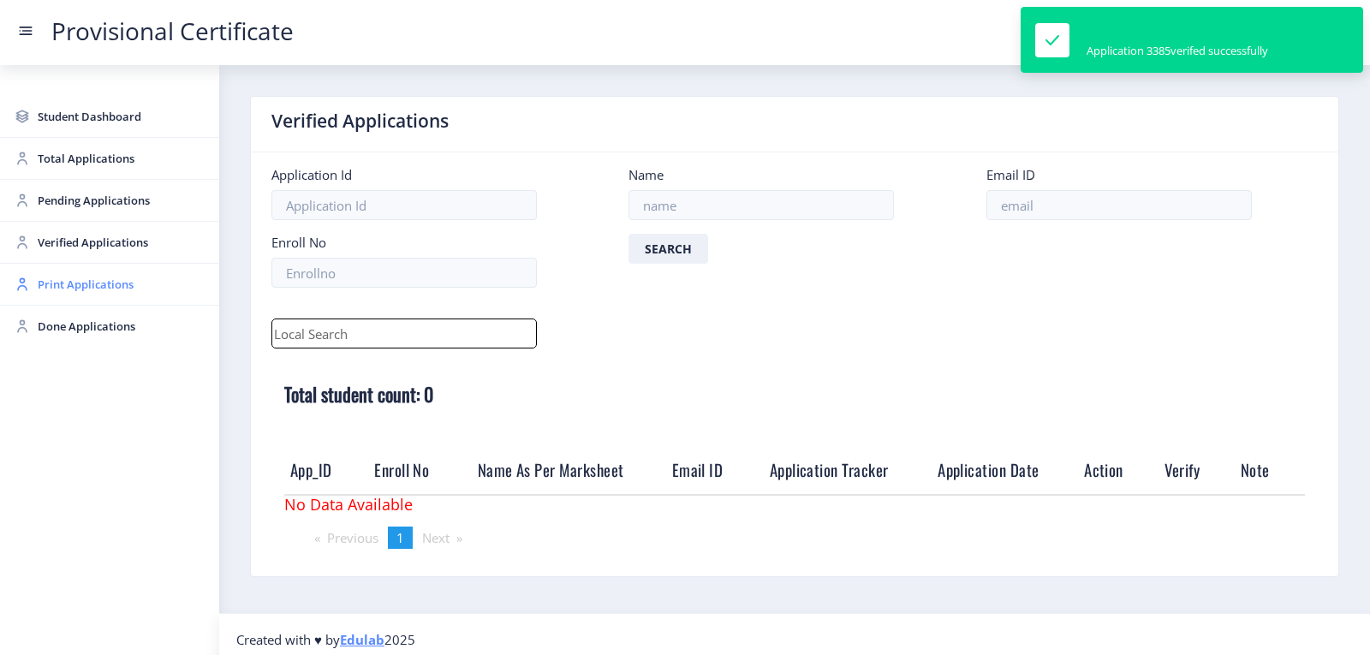
click at [74, 289] on span "Print Applications" at bounding box center [122, 284] width 168 height 21
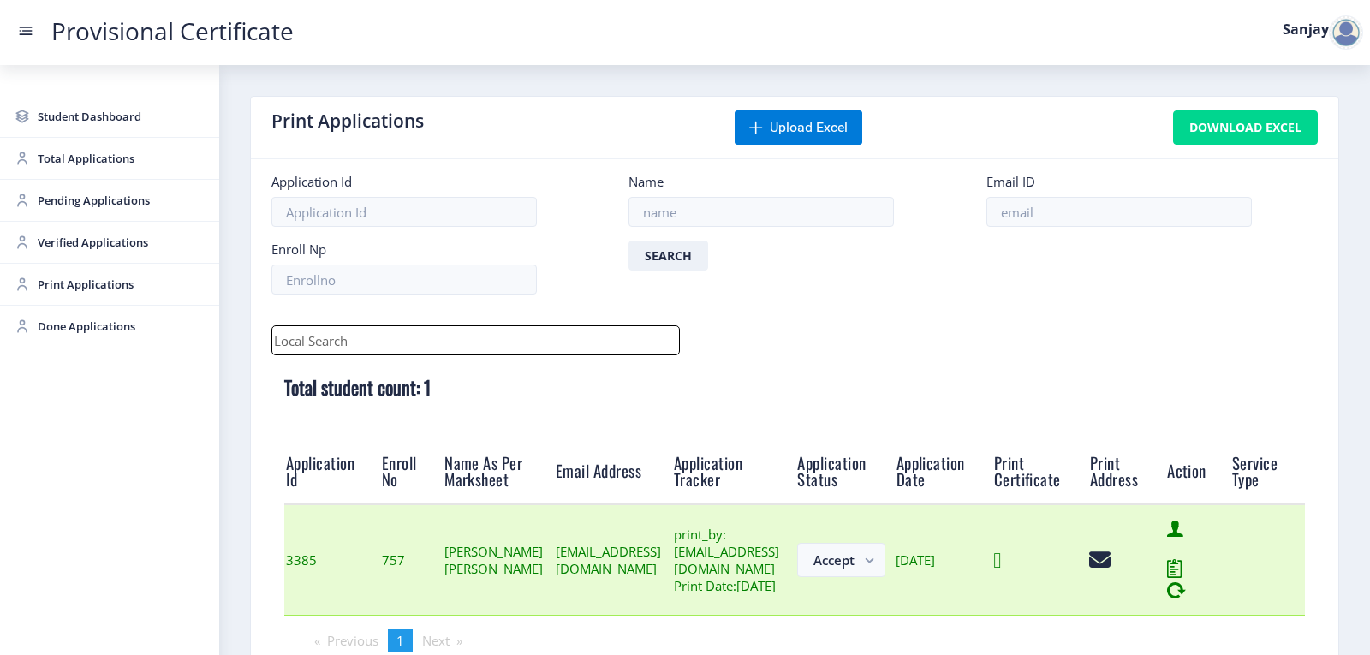
click at [1001, 571] on icon at bounding box center [997, 560] width 8 height 21
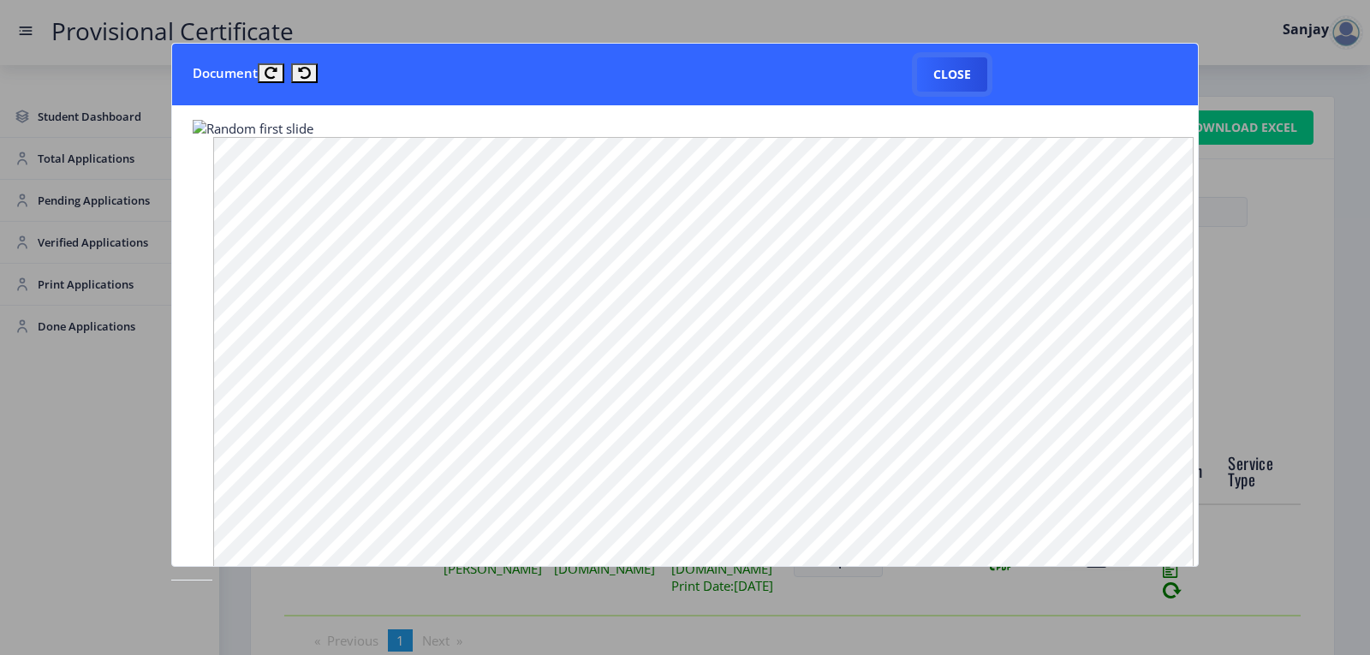
click at [955, 76] on button "Close" at bounding box center [952, 74] width 70 height 34
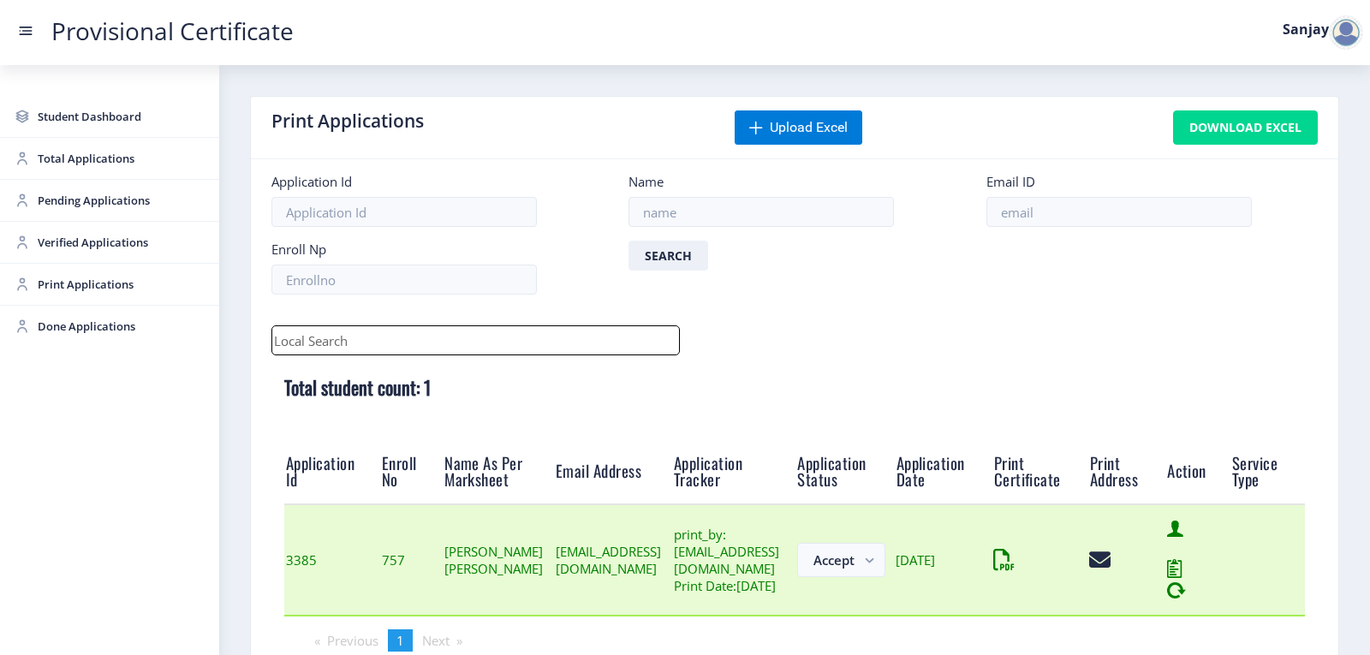
click at [1164, 571] on div at bounding box center [1126, 560] width 74 height 21
click at [1097, 571] on icon at bounding box center [1093, 560] width 8 height 21
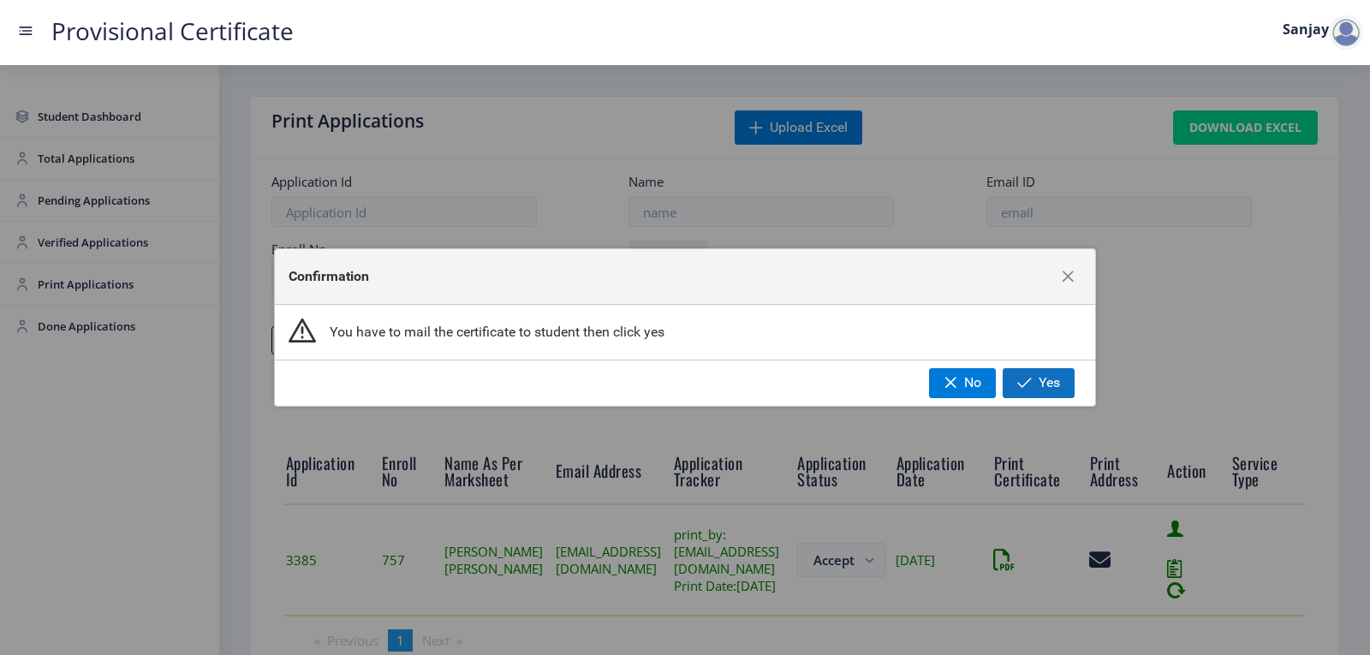
click at [1028, 378] on span "button" at bounding box center [1024, 383] width 15 height 14
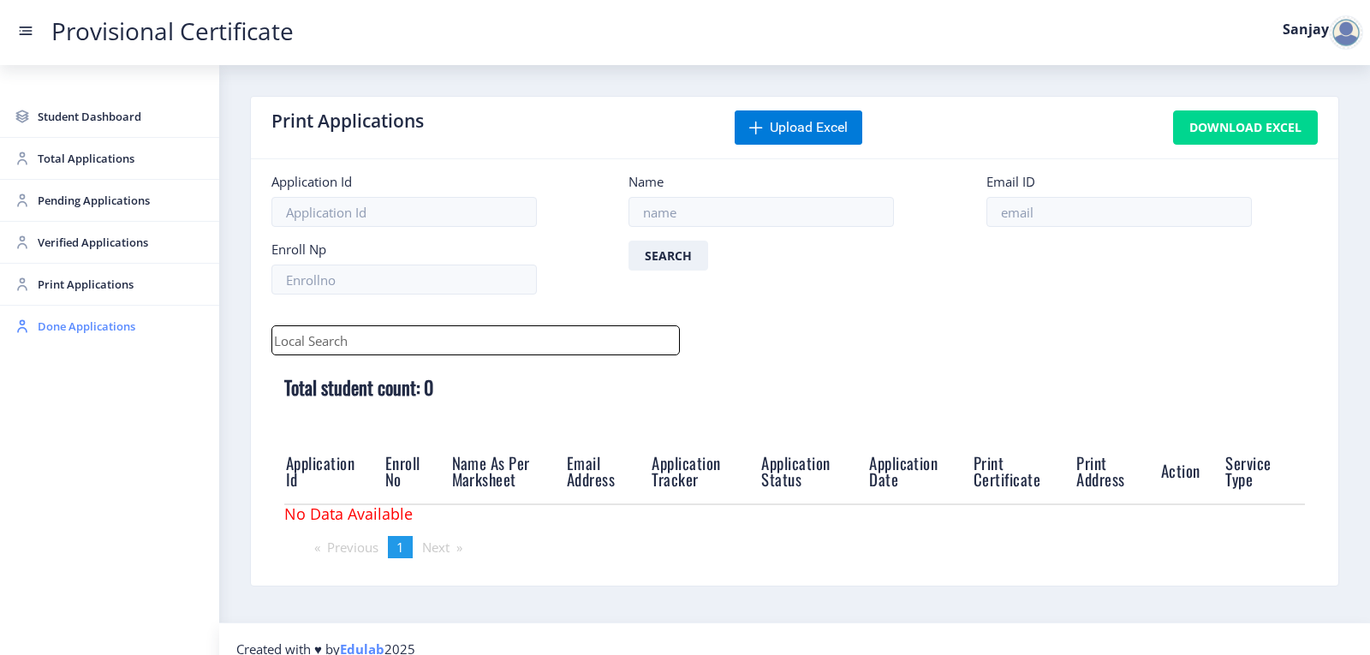
click at [70, 334] on span "Done Applications" at bounding box center [122, 326] width 168 height 21
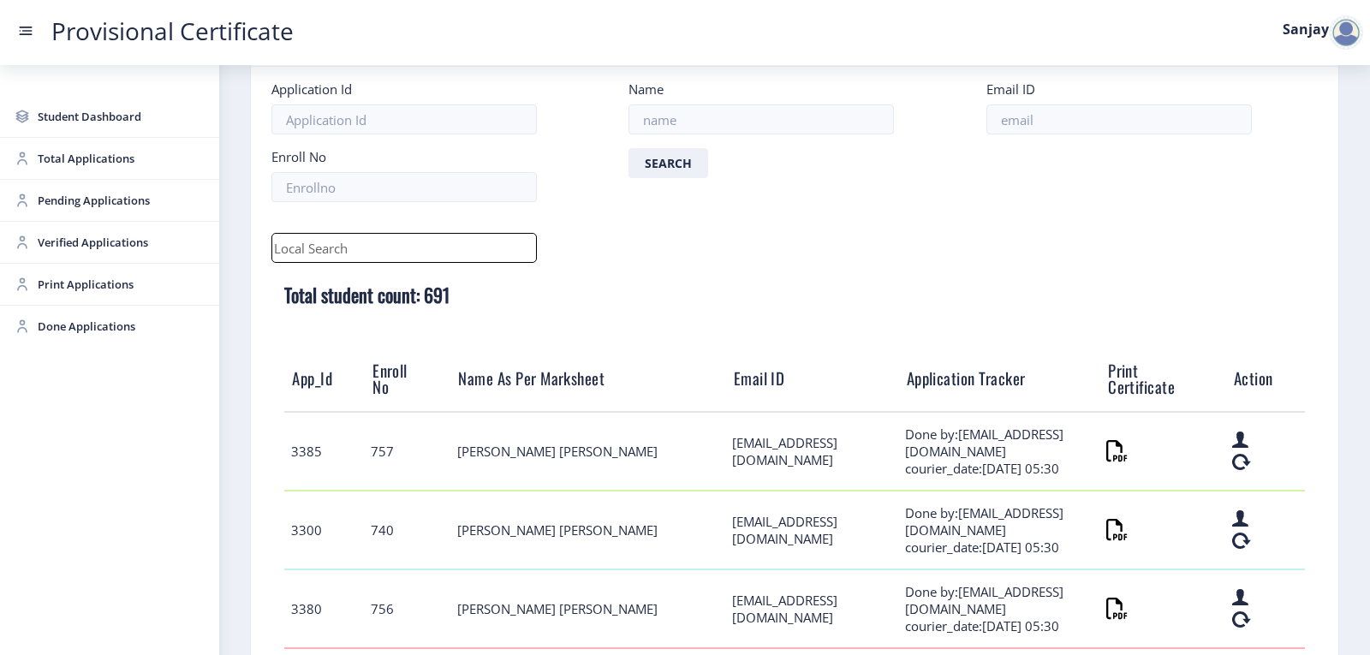
scroll to position [171, 0]
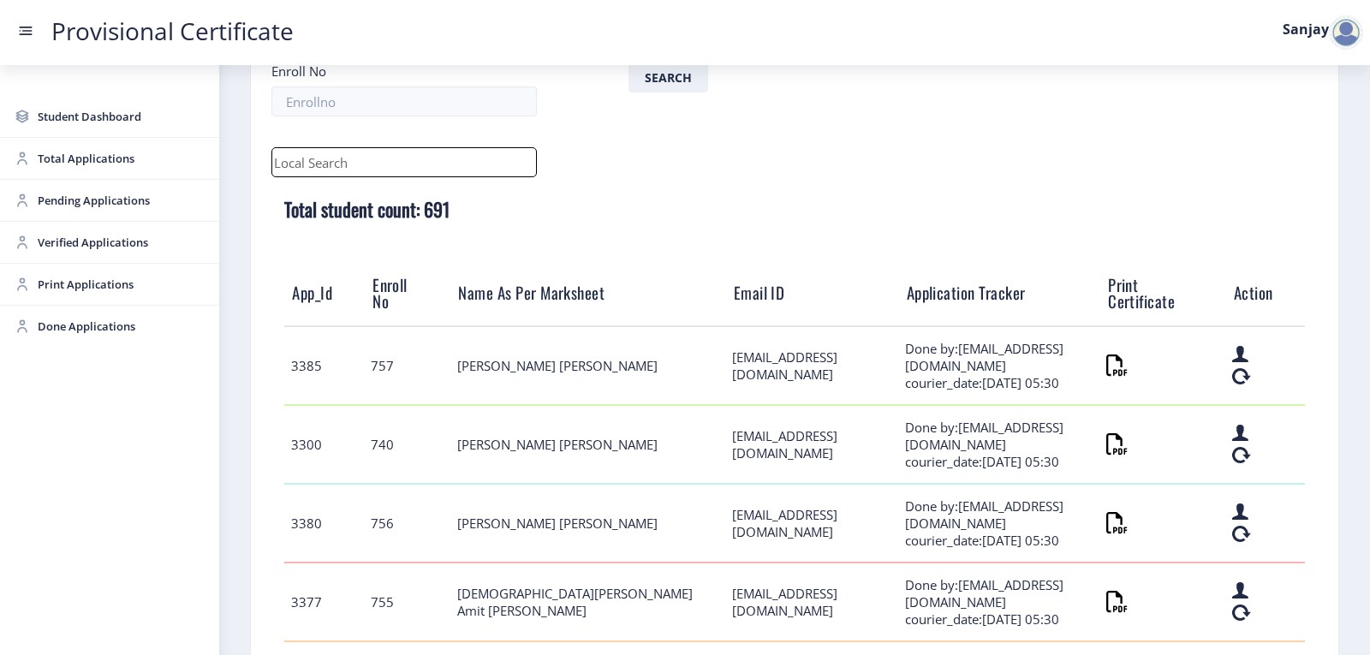
click at [1346, 28] on div at bounding box center [1346, 32] width 34 height 34
click at [1302, 124] on span "Log out" at bounding box center [1302, 125] width 110 height 21
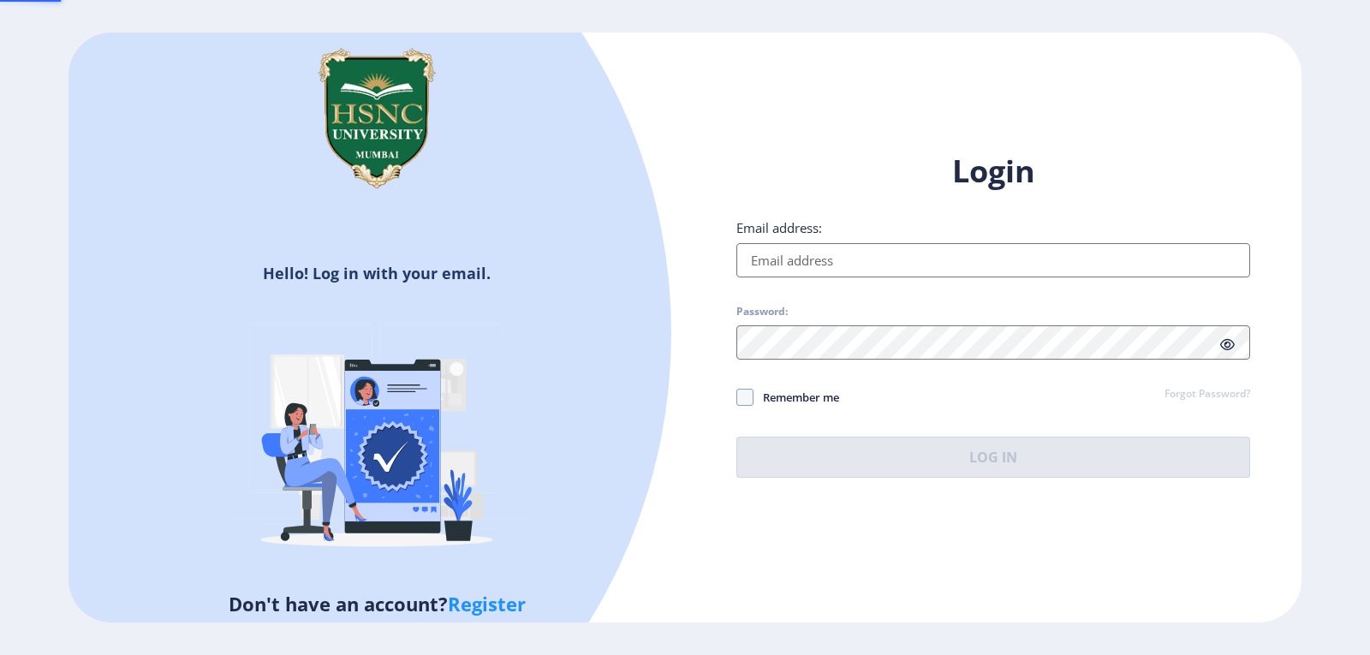
type input "[EMAIL_ADDRESS][DOMAIN_NAME]"
